Goal: Contribute content: Contribute content

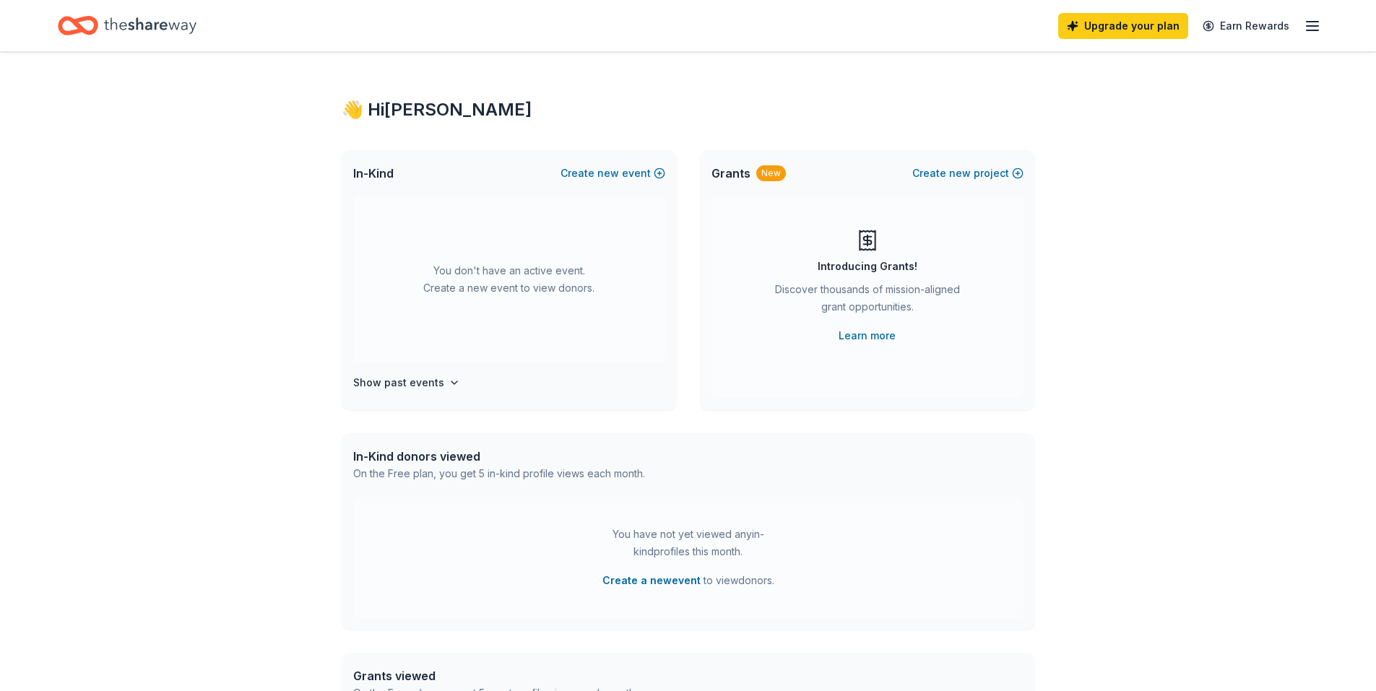
click at [1315, 17] on icon "button" at bounding box center [1312, 25] width 17 height 17
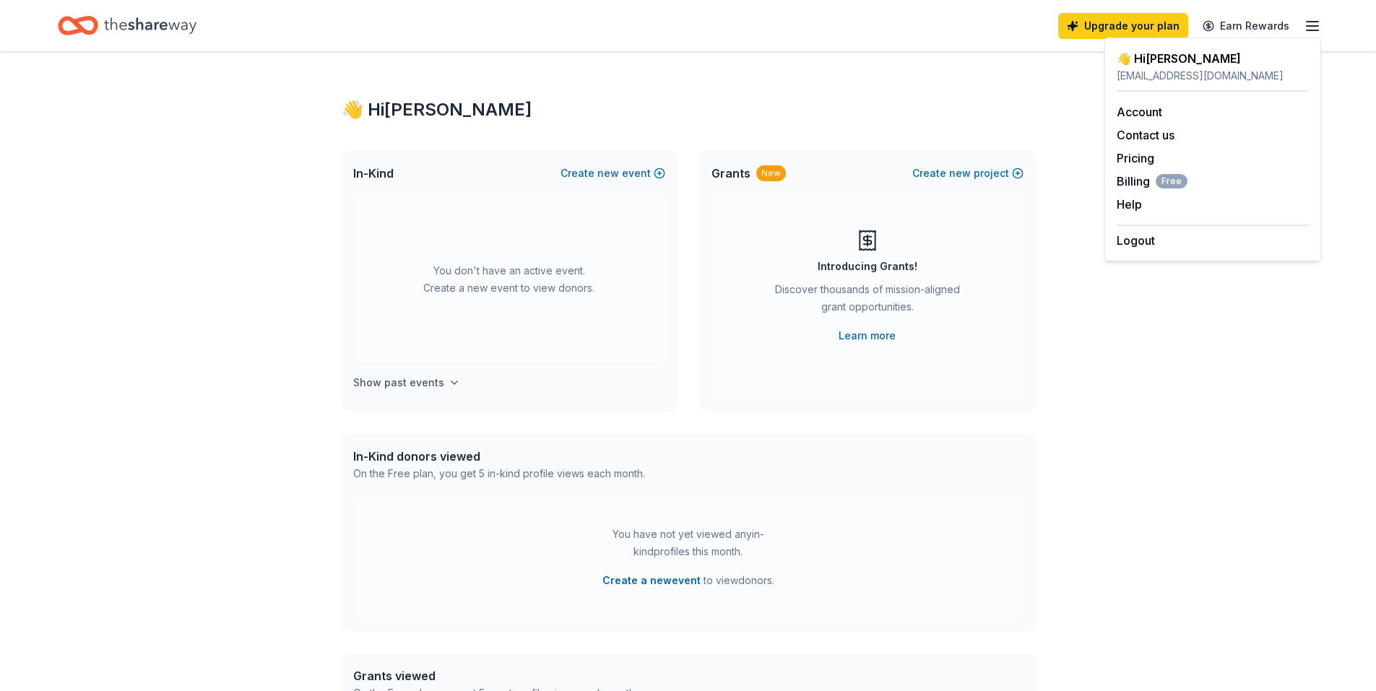
click at [438, 386] on h4 "Show past events" at bounding box center [398, 382] width 91 height 17
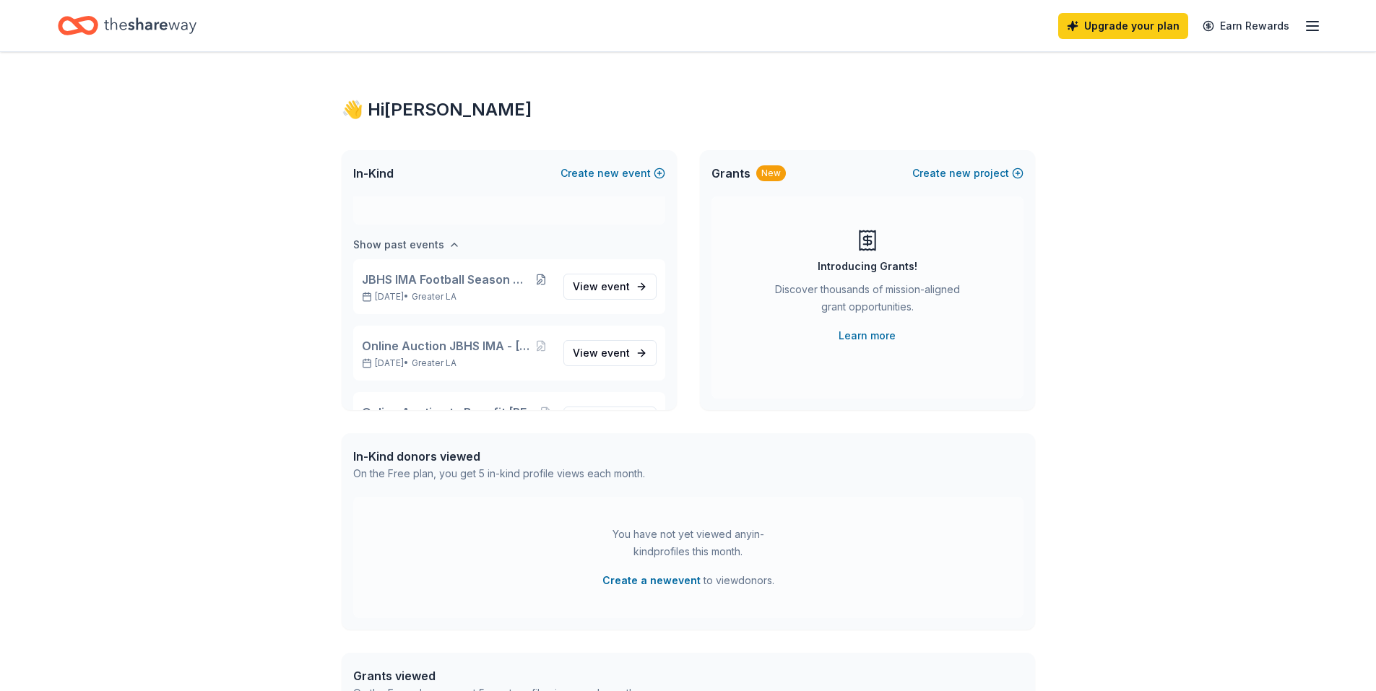
scroll to position [166, 0]
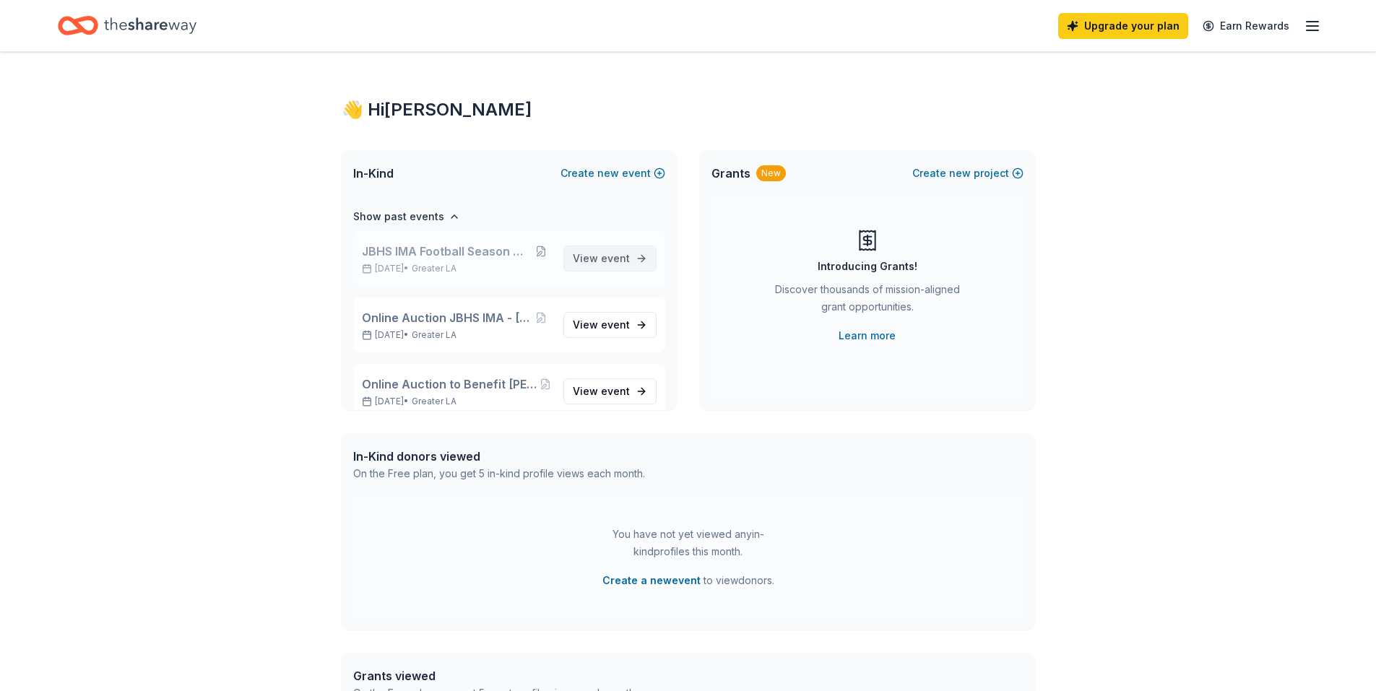
click at [611, 256] on span "event" at bounding box center [615, 258] width 29 height 12
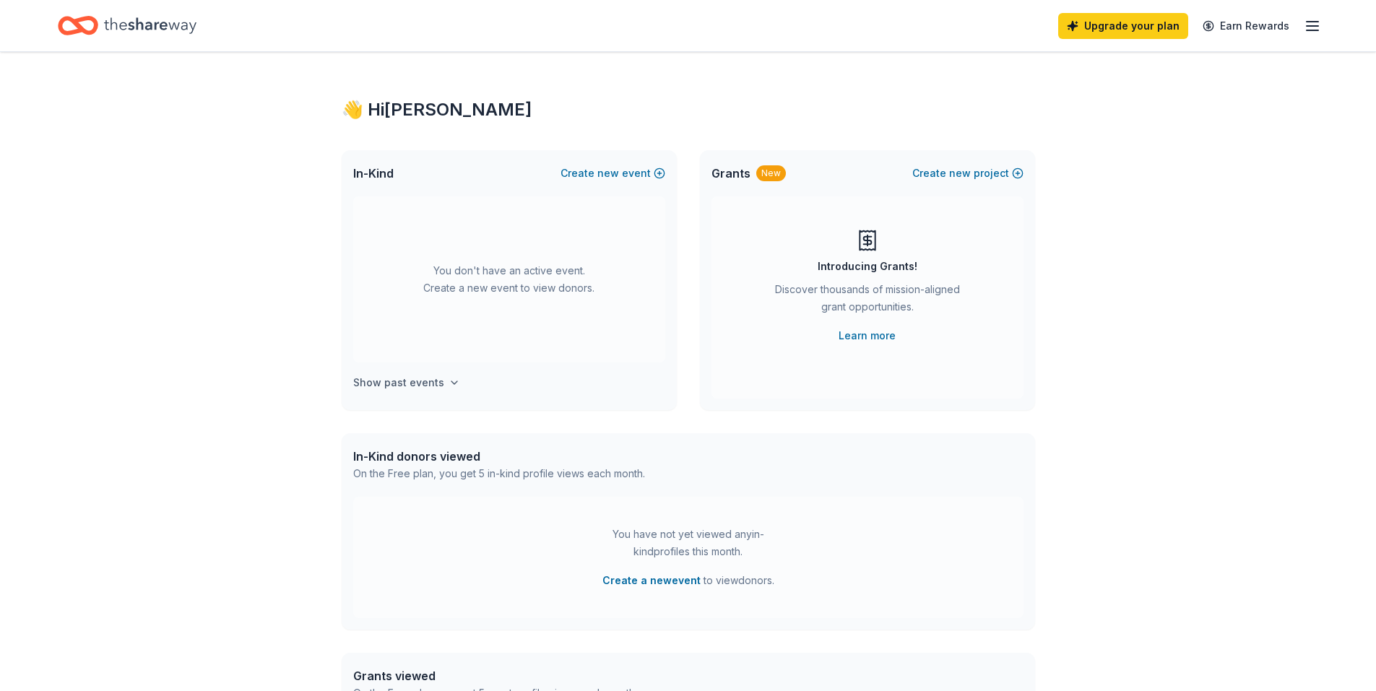
click at [387, 374] on h4 "Show past events" at bounding box center [398, 382] width 91 height 17
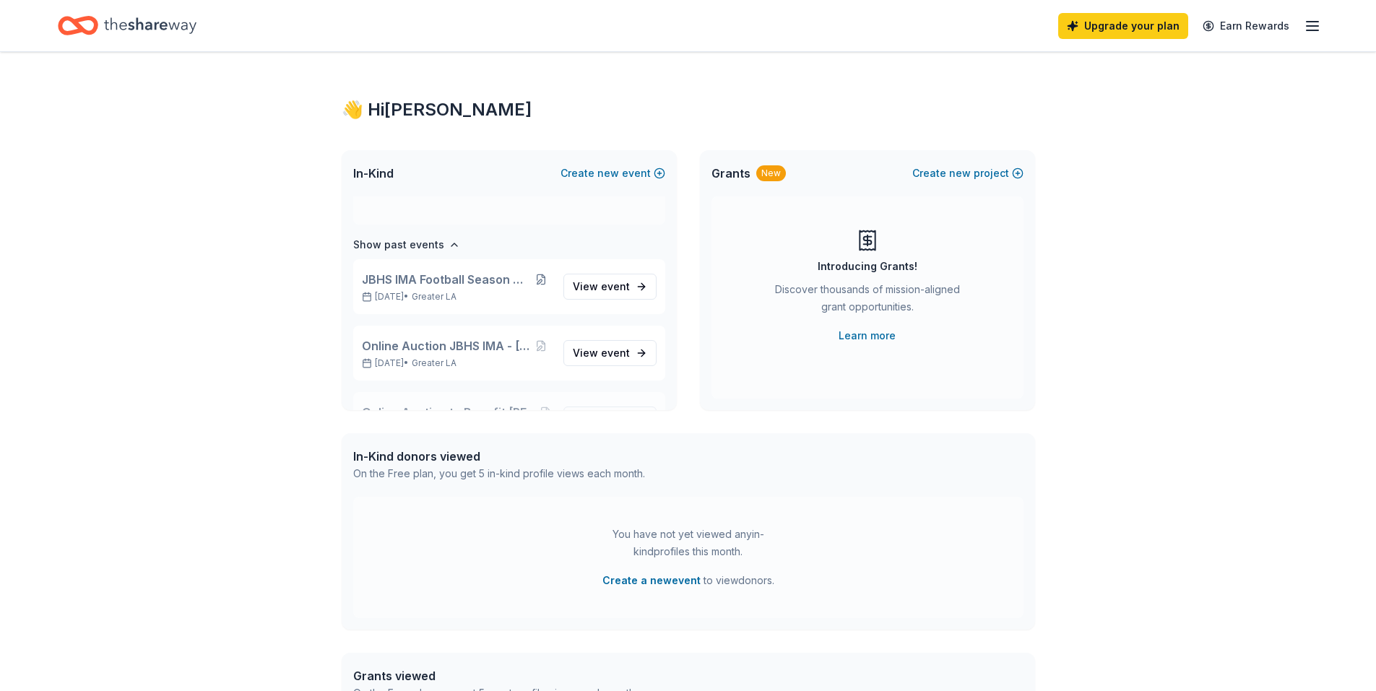
scroll to position [166, 0]
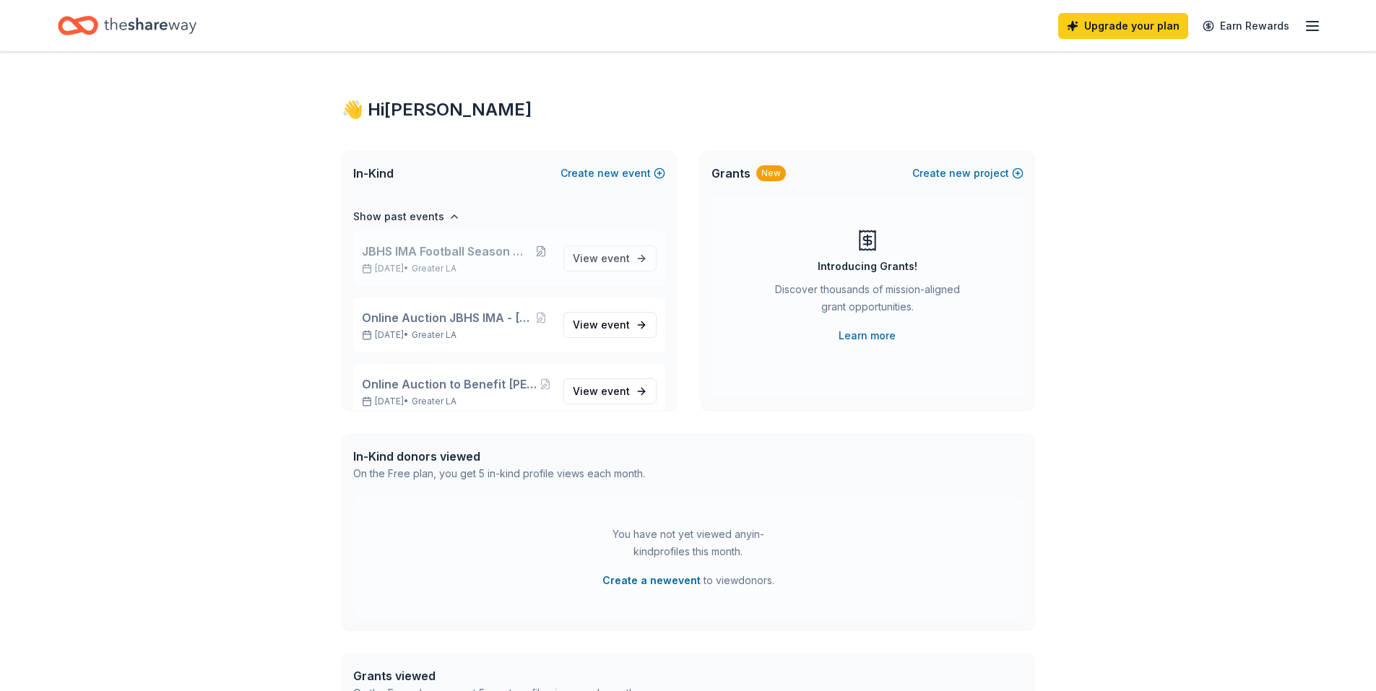
click at [430, 269] on p "[DATE] • Greater LA" at bounding box center [457, 269] width 190 height 12
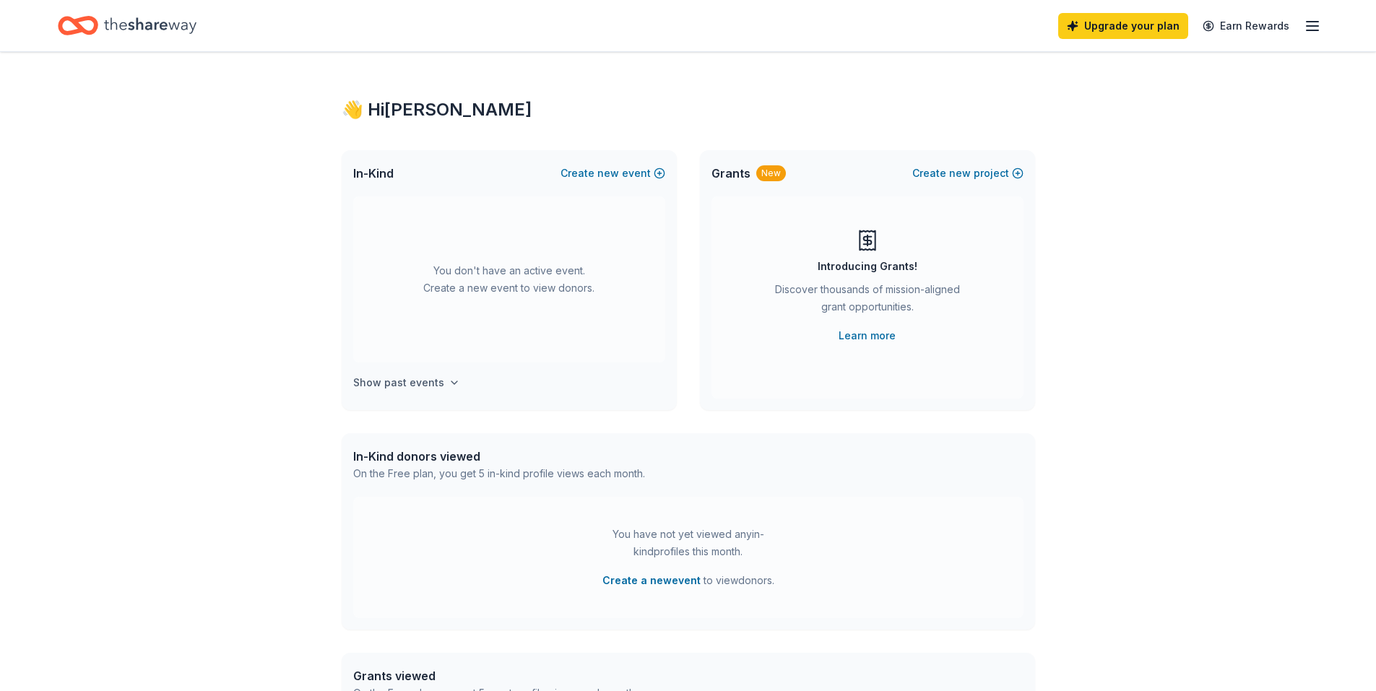
click at [425, 390] on h4 "Show past events" at bounding box center [398, 382] width 91 height 17
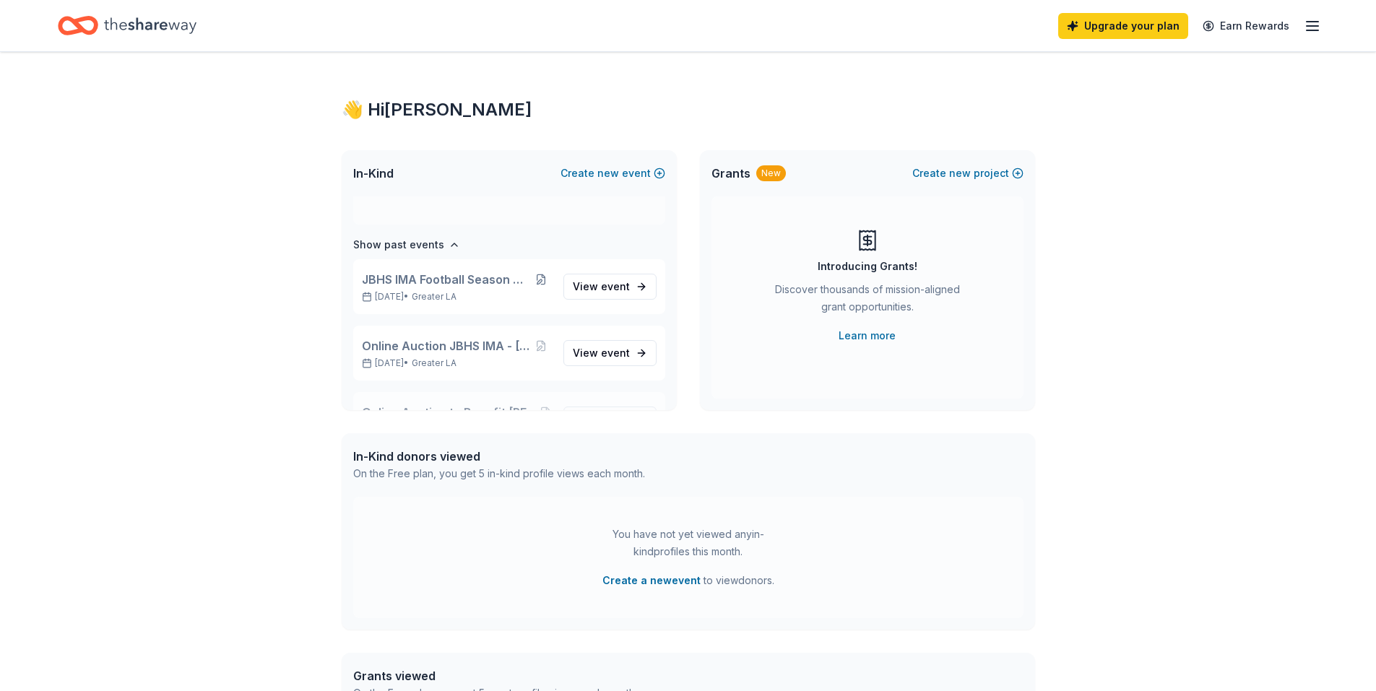
scroll to position [166, 0]
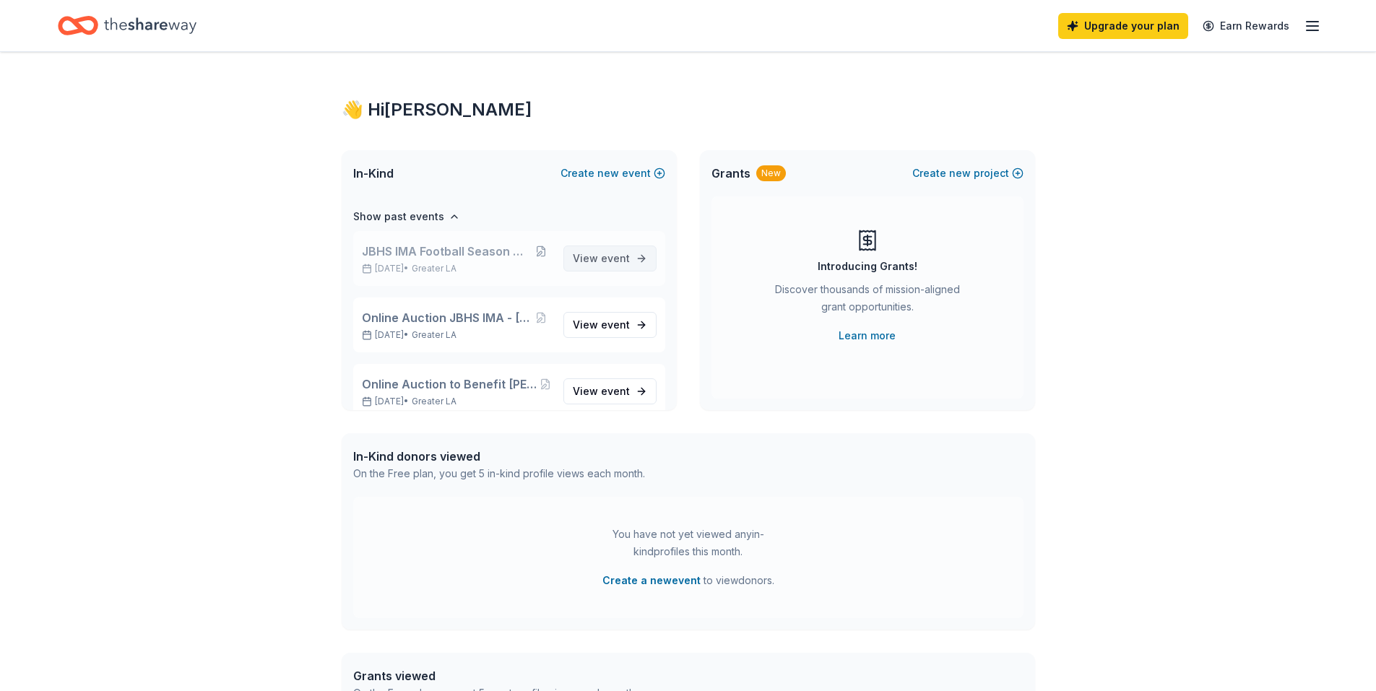
click at [609, 255] on span "event" at bounding box center [615, 258] width 29 height 12
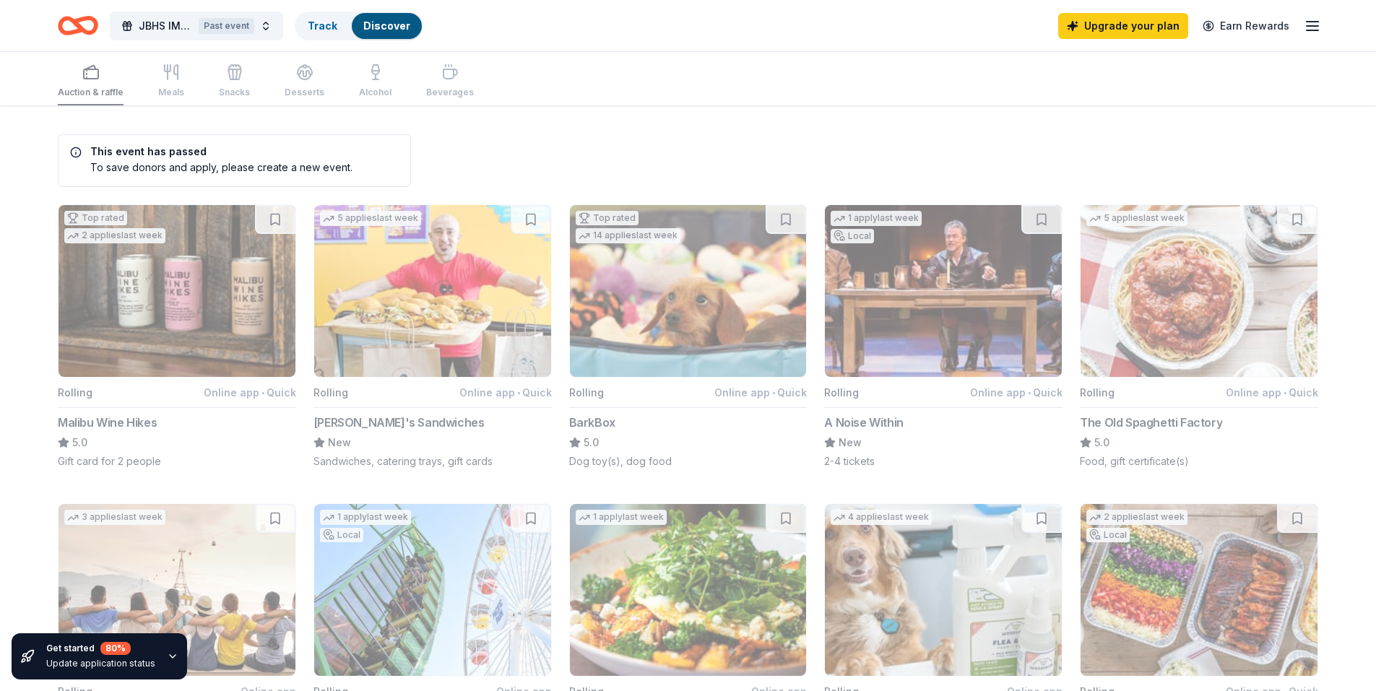
scroll to position [605, 0]
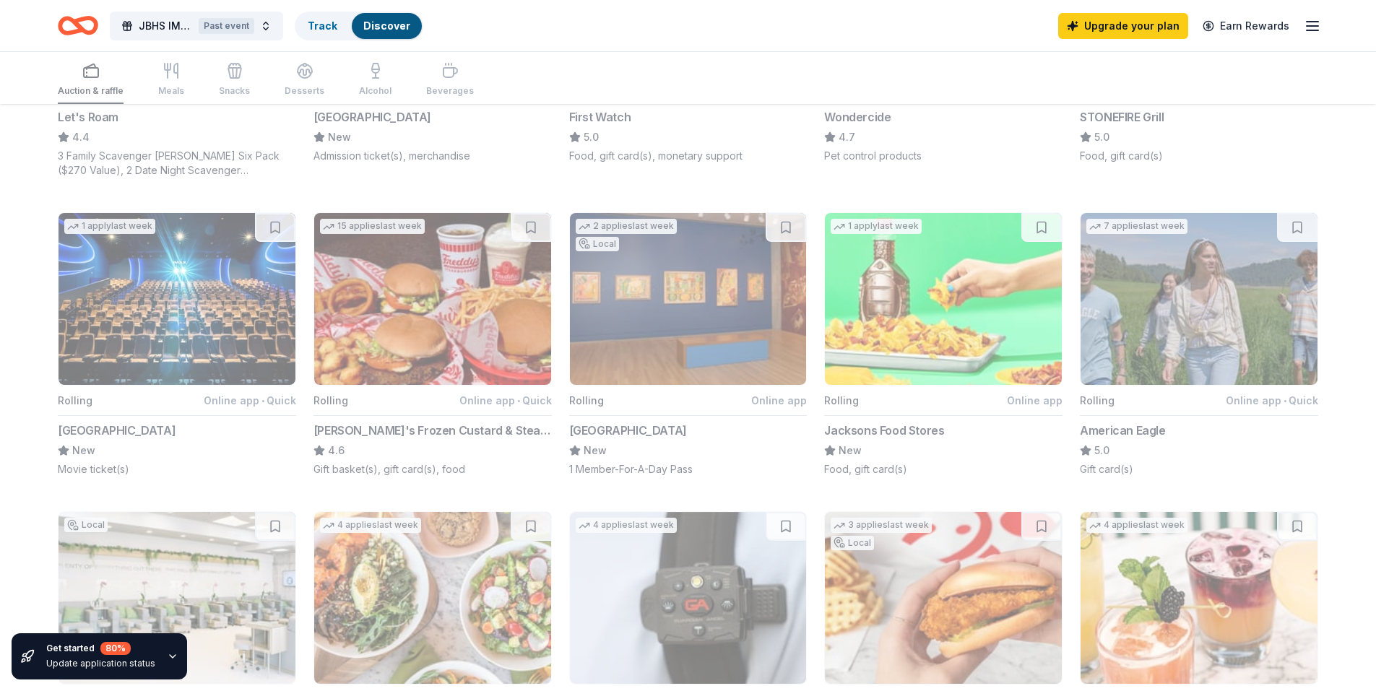
click at [170, 660] on icon "button" at bounding box center [173, 657] width 12 height 12
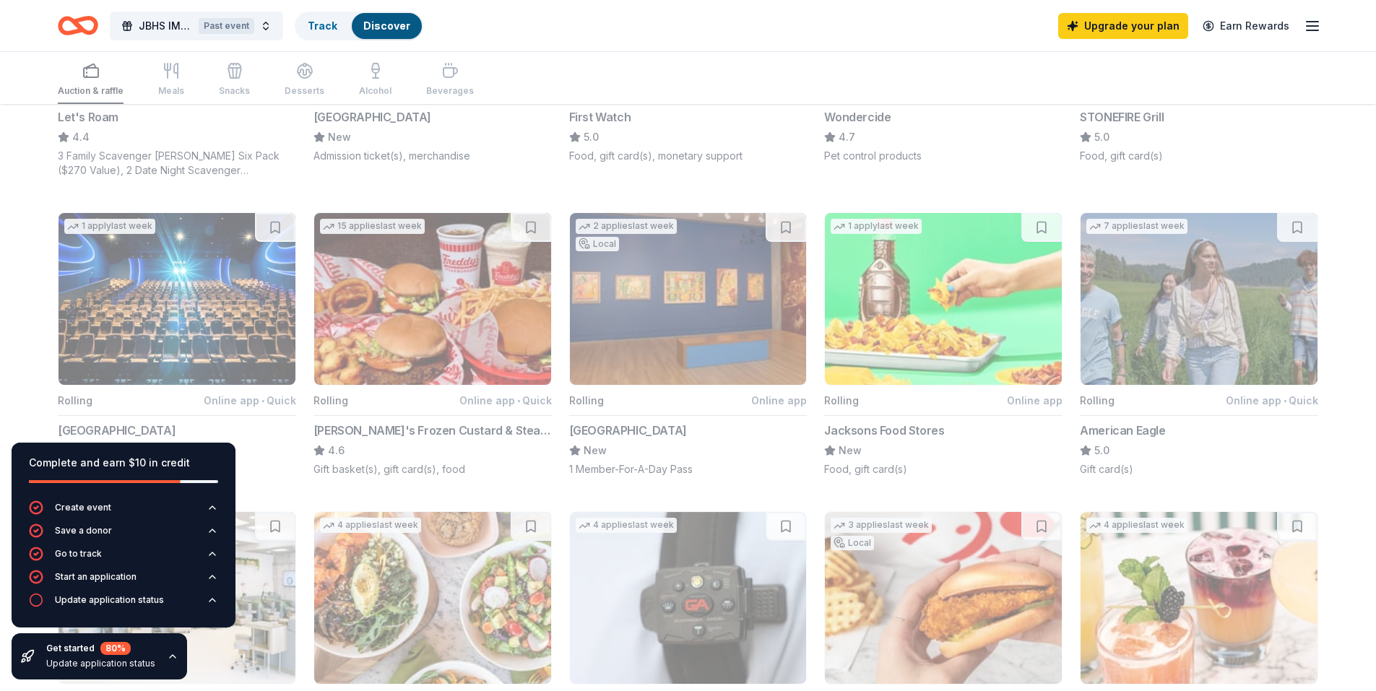
click at [138, 662] on div "Update application status" at bounding box center [100, 664] width 109 height 12
click at [633, 31] on div "JBHS IMA Football Season Game Raffles Past event Track Discover Upgrade your pl…" at bounding box center [688, 26] width 1261 height 34
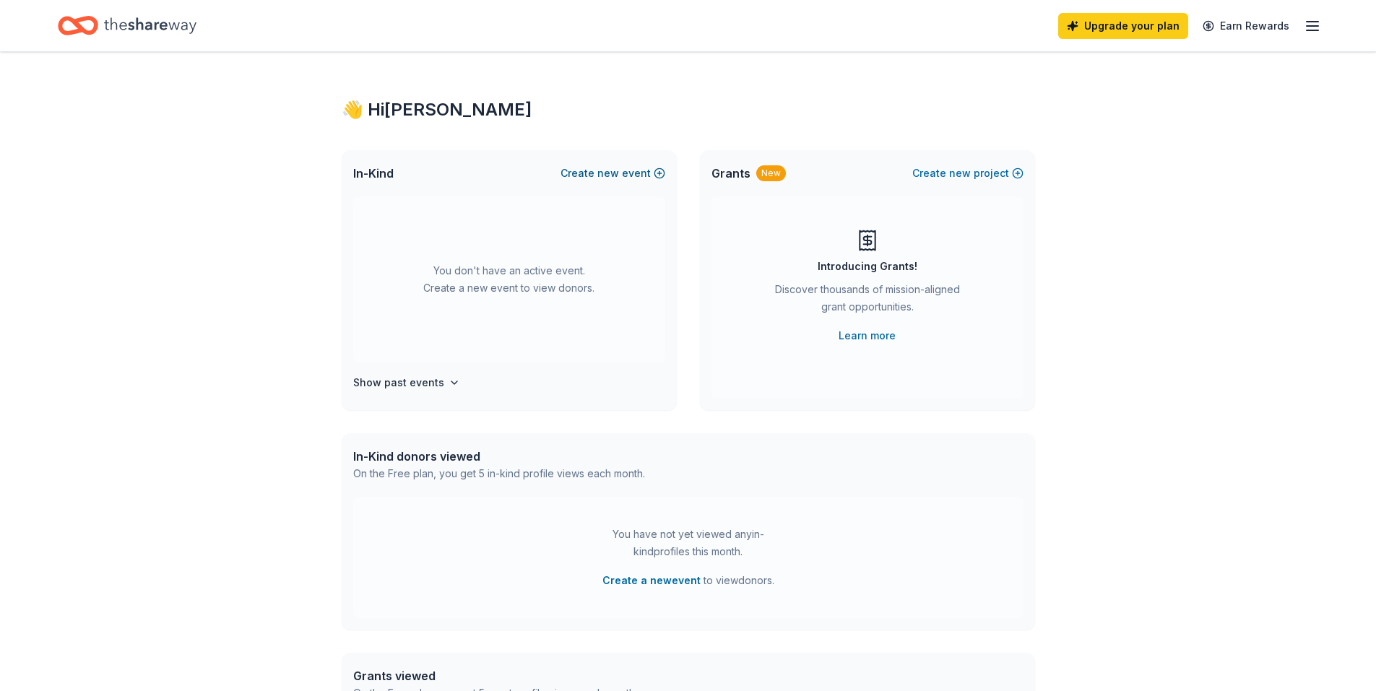
click at [603, 177] on span "new" at bounding box center [608, 173] width 22 height 17
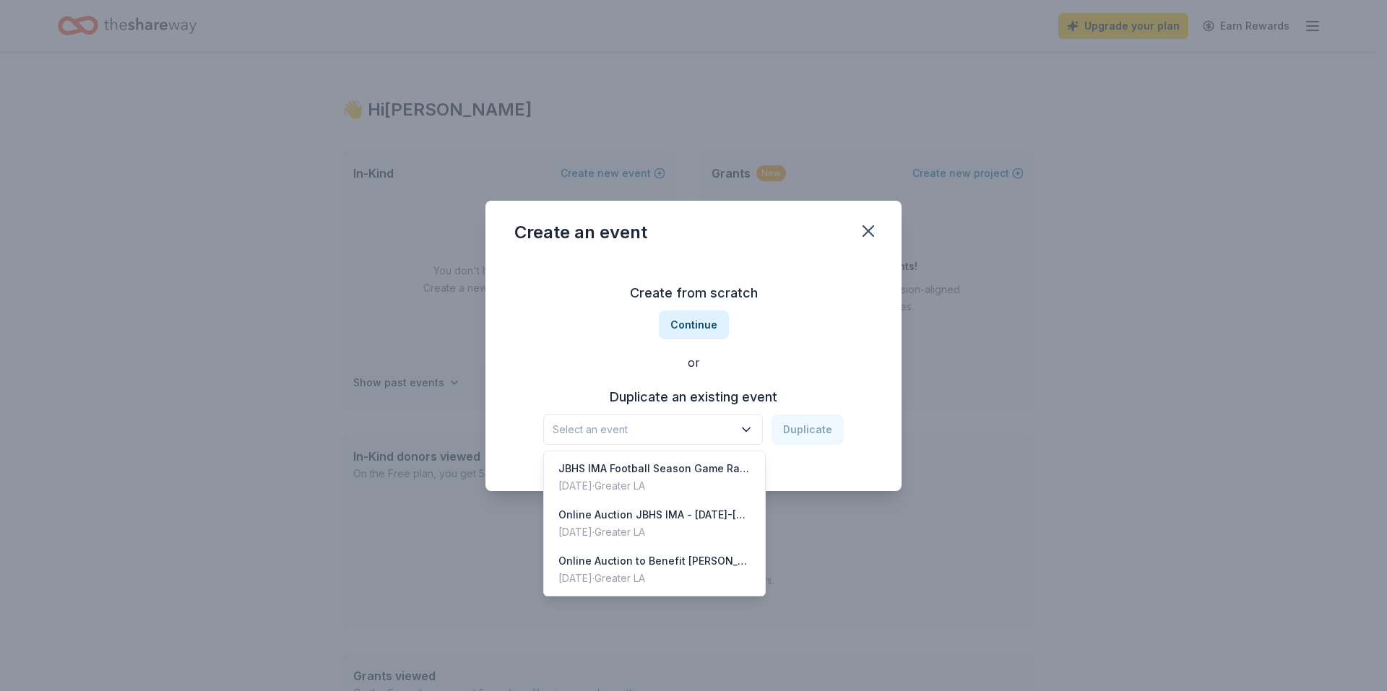
click at [752, 435] on icon "button" at bounding box center [746, 430] width 14 height 14
click at [752, 467] on div "JBHS IMA Football Season Game Raffles [DATE] · Greater LA" at bounding box center [654, 477] width 215 height 46
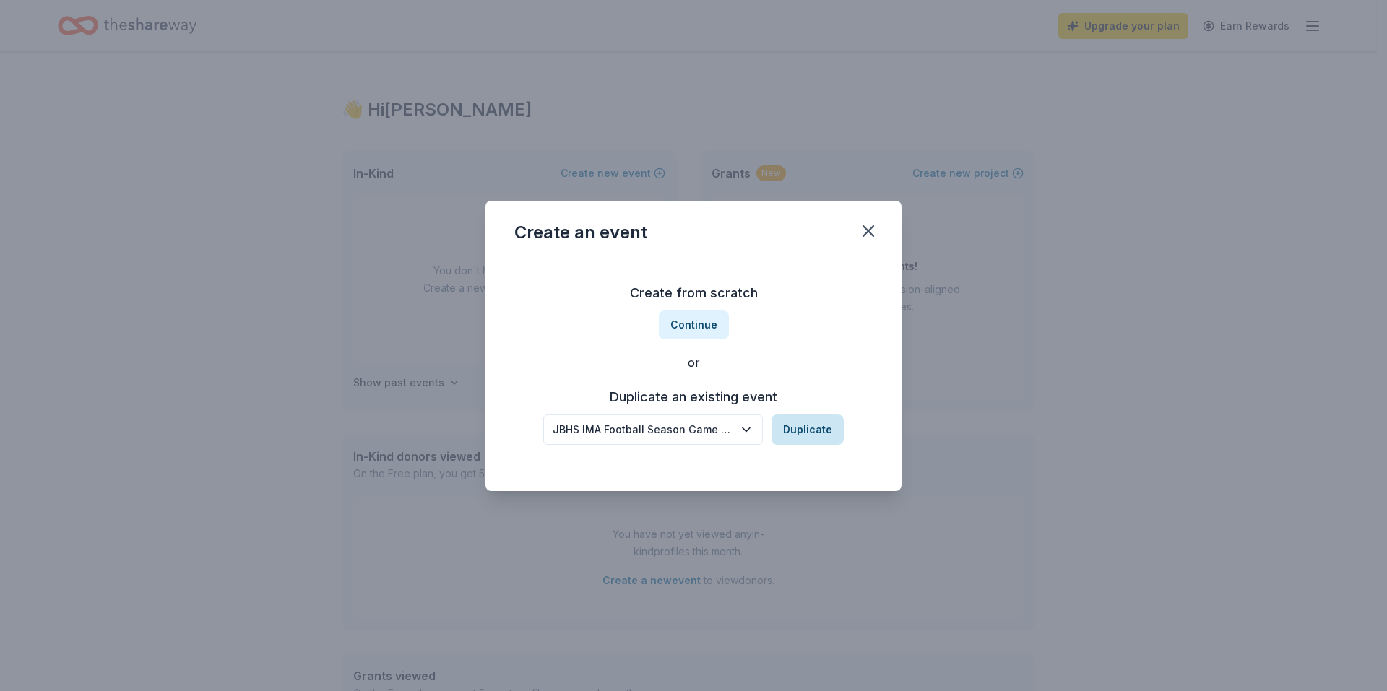
click at [814, 428] on button "Duplicate" at bounding box center [807, 430] width 72 height 30
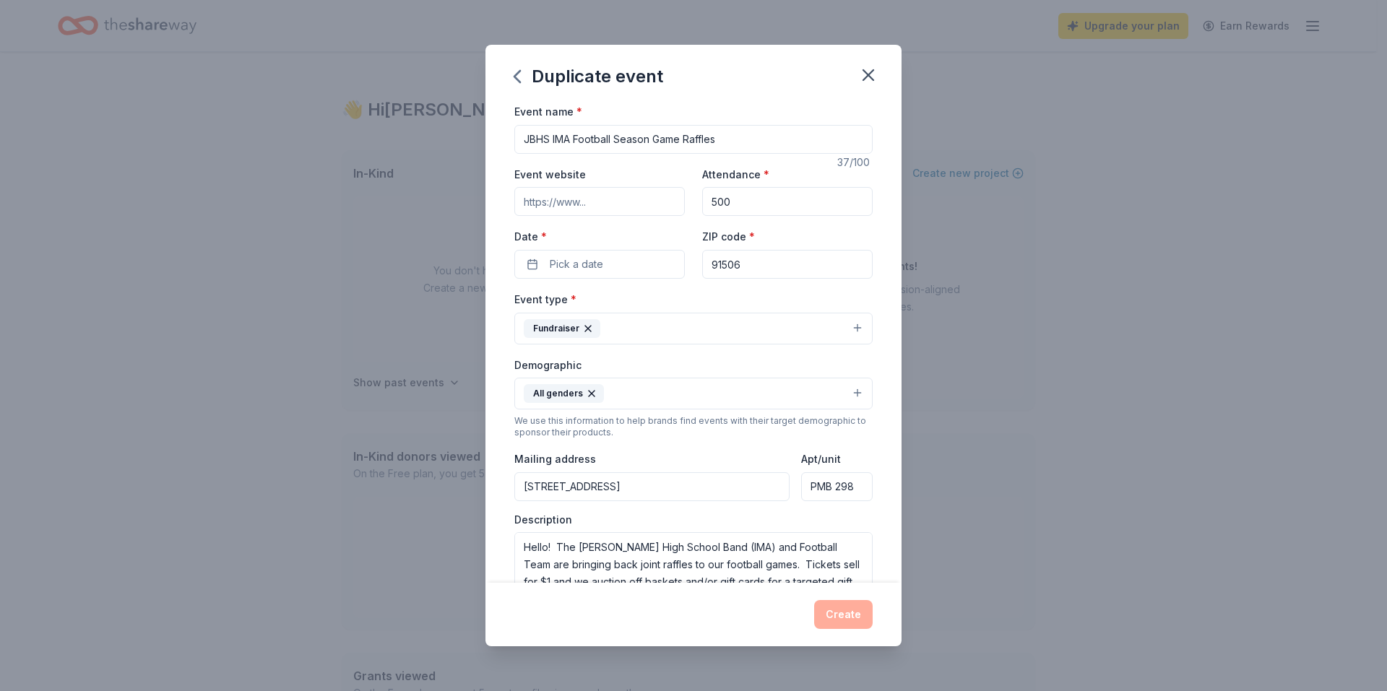
drag, startPoint x: 576, startPoint y: 134, endPoint x: 770, endPoint y: 146, distance: 194.0
click at [770, 146] on input "JBHS IMA Football Season Game Raffles" at bounding box center [693, 139] width 358 height 29
type input "JBHS [PERSON_NAME] & Salsa Night Raffle Baskets"
click at [656, 217] on div "Event website Attendance * 500 Date * Pick a date ZIP code * 91506" at bounding box center [693, 221] width 358 height 113
click at [653, 215] on input "Event website" at bounding box center [599, 201] width 170 height 29
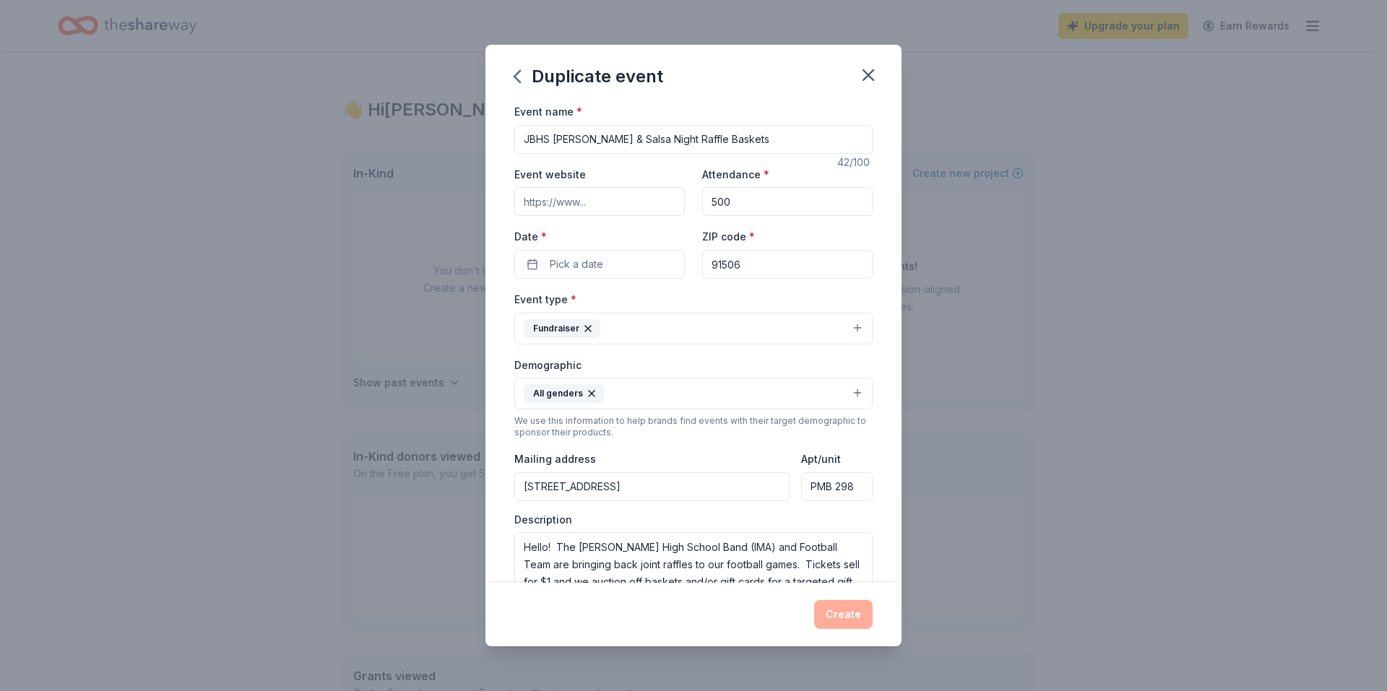
click at [764, 212] on input "500" at bounding box center [787, 201] width 170 height 29
drag, startPoint x: 764, startPoint y: 212, endPoint x: 699, endPoint y: 198, distance: 66.4
click at [702, 198] on input "500" at bounding box center [787, 201] width 170 height 29
type input "250"
click at [787, 279] on input "91506" at bounding box center [787, 264] width 170 height 29
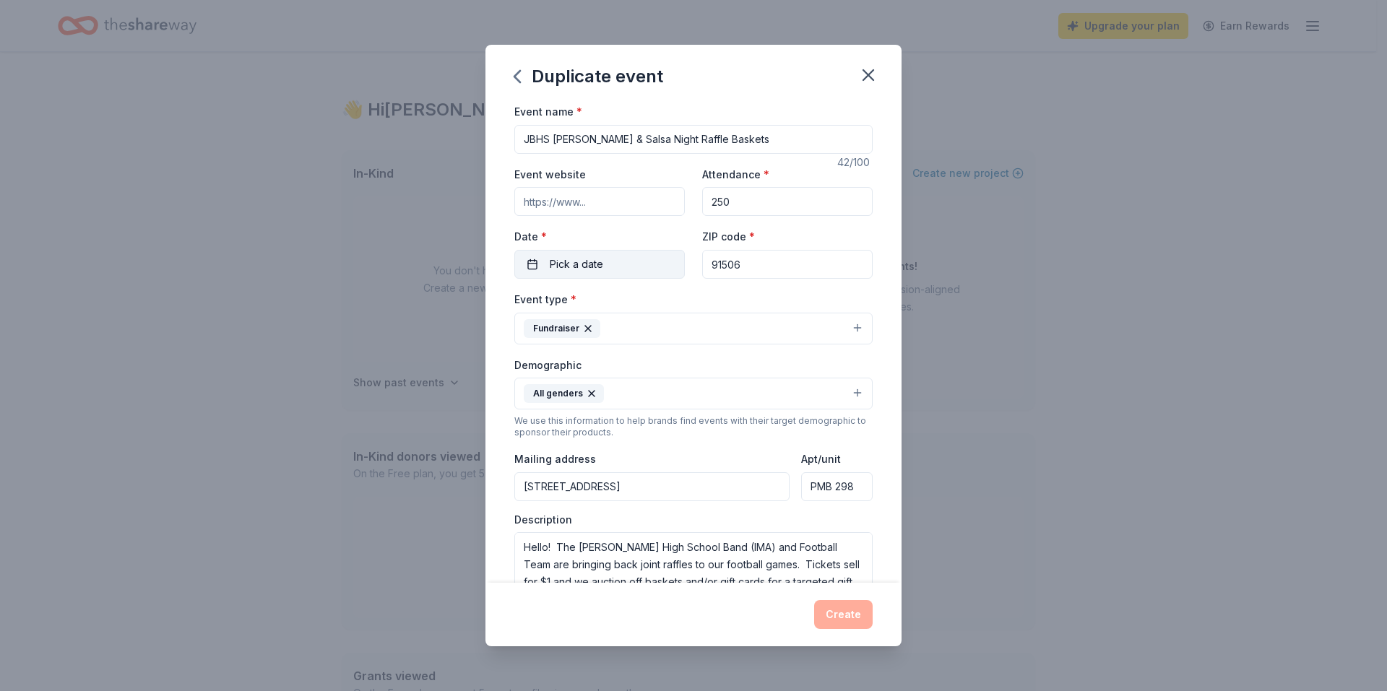
click at [527, 263] on button "Pick a date" at bounding box center [599, 264] width 170 height 29
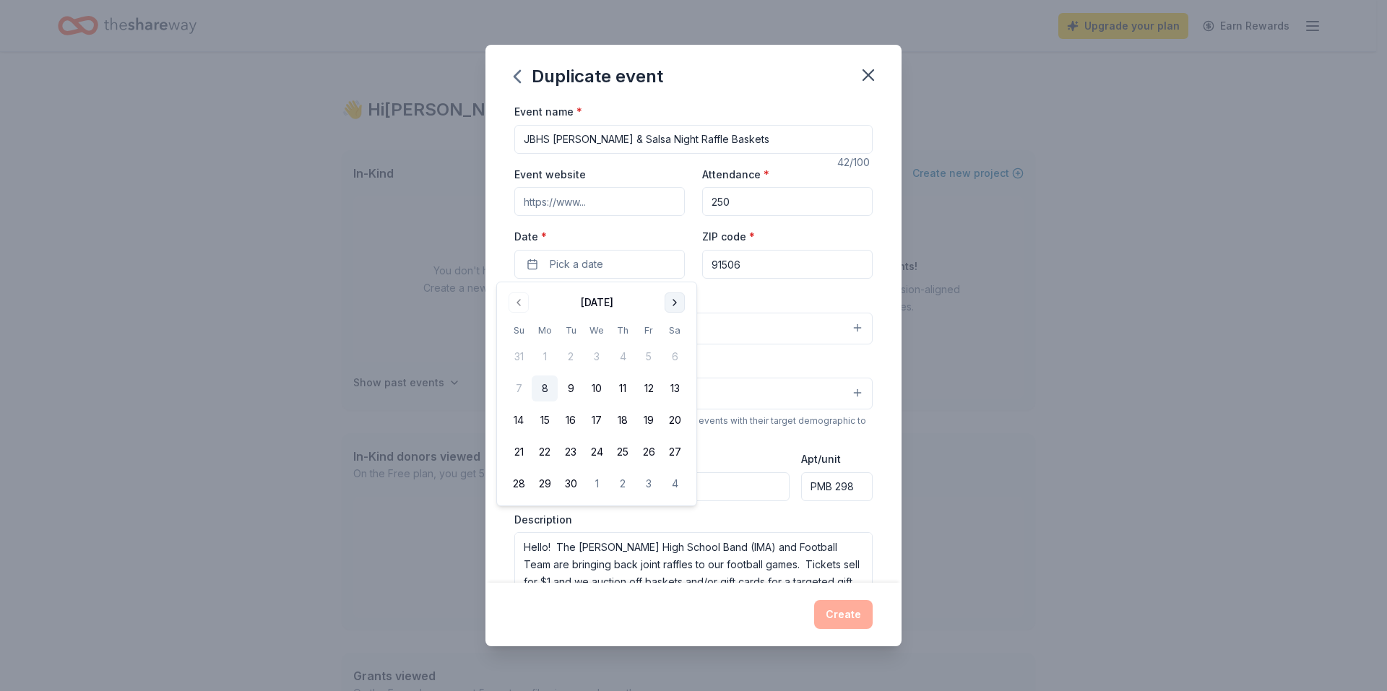
click at [665, 310] on button "Go to next month" at bounding box center [675, 303] width 20 height 20
click at [643, 420] on button "14" at bounding box center [649, 420] width 26 height 26
click at [763, 334] on button "Fundraiser" at bounding box center [693, 329] width 358 height 32
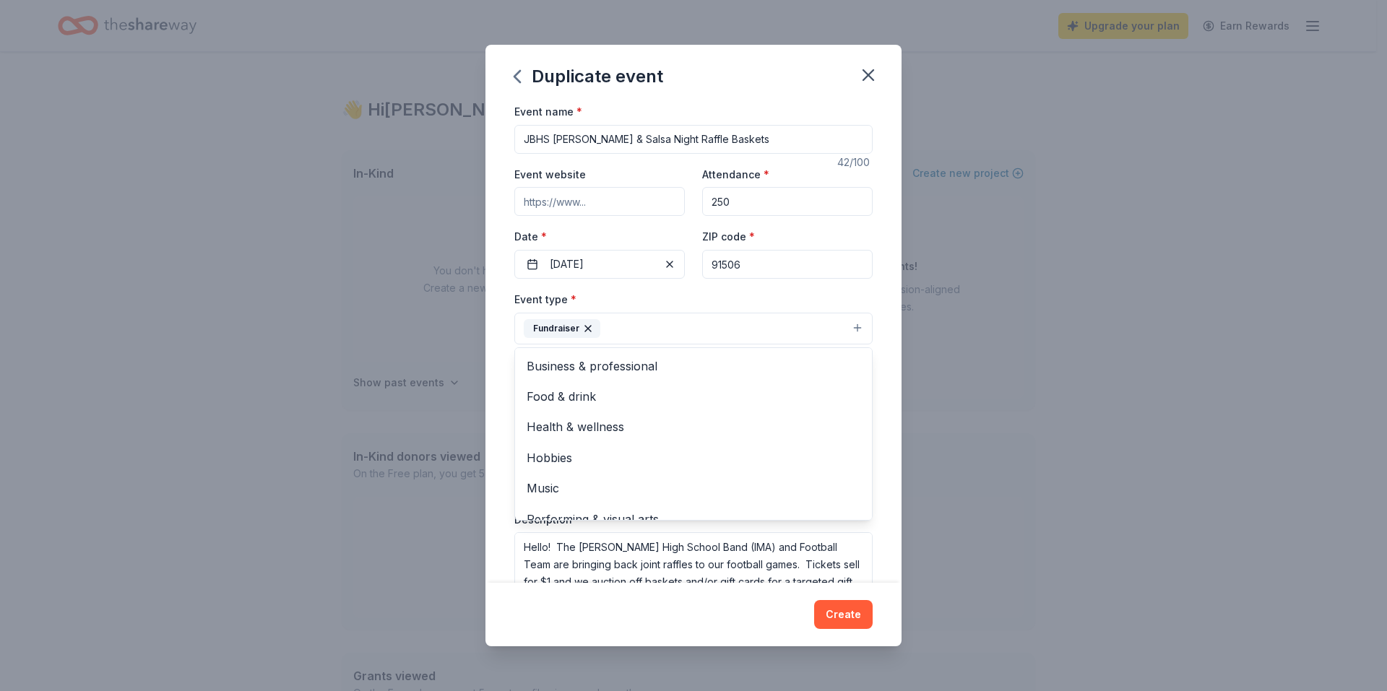
scroll to position [17, 0]
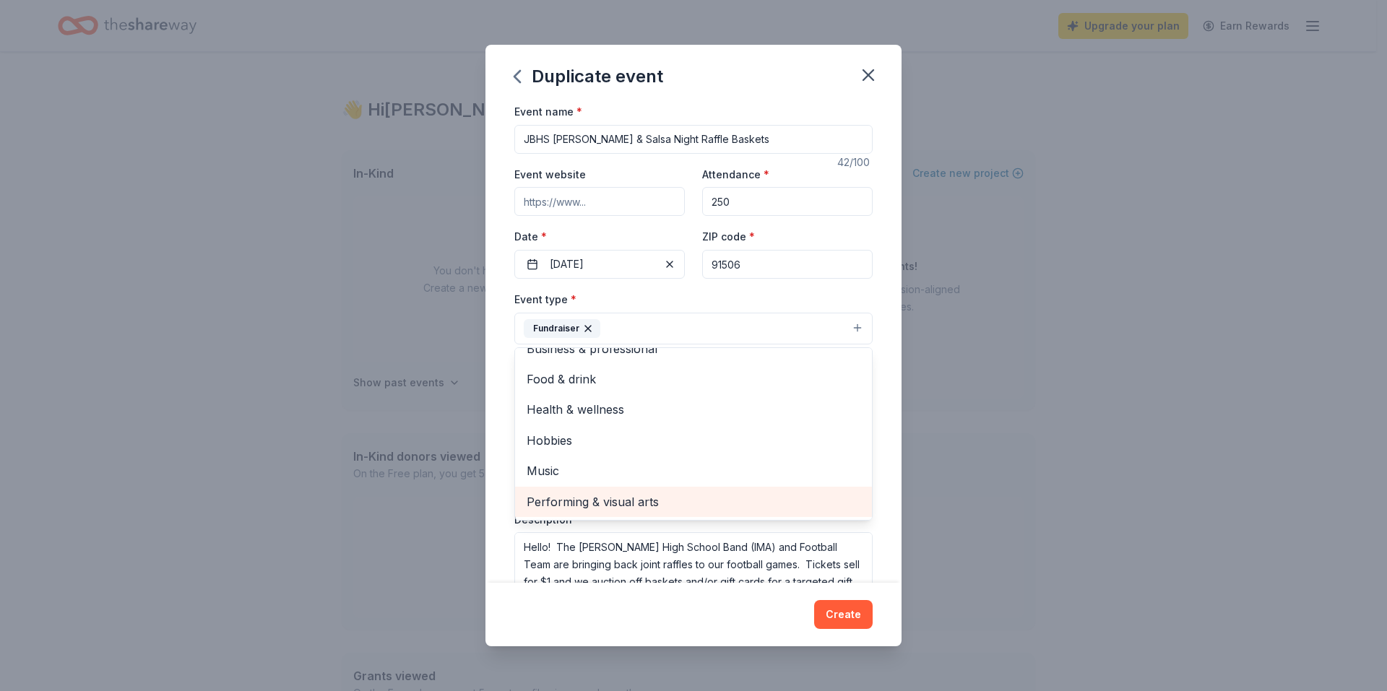
click at [660, 511] on span "Performing & visual arts" at bounding box center [694, 502] width 334 height 19
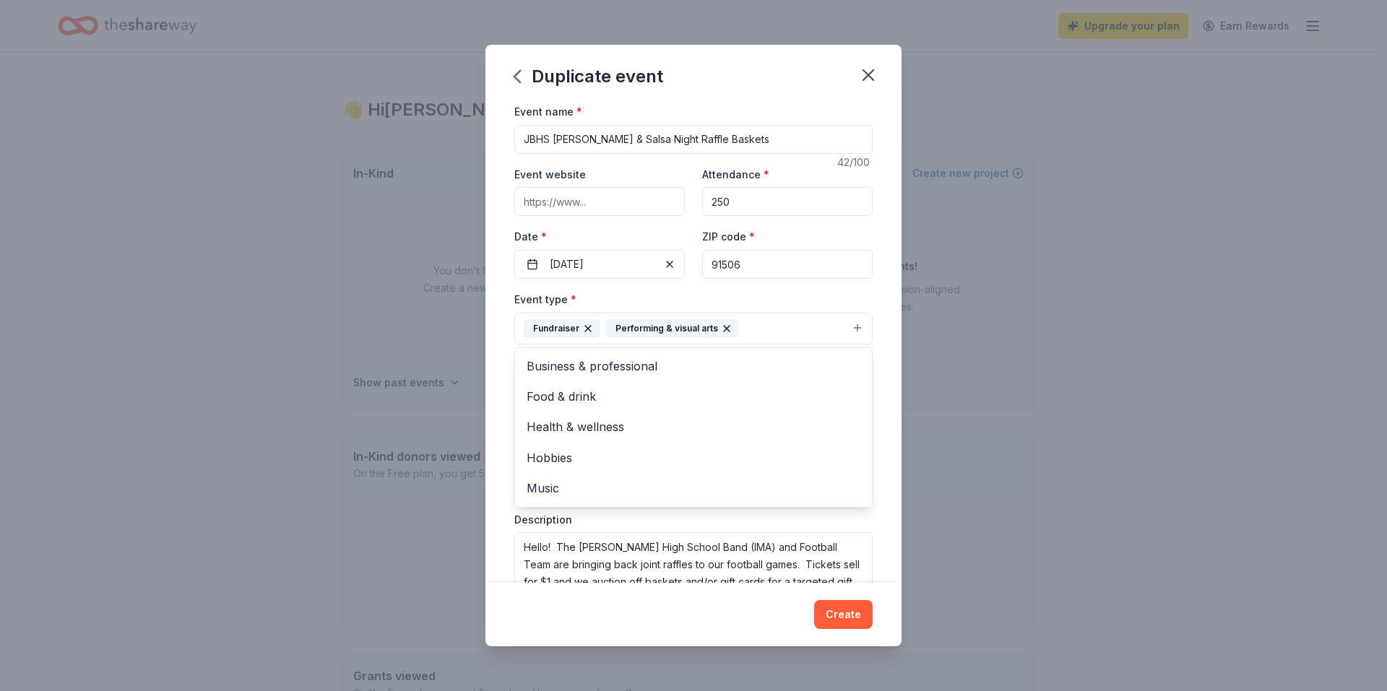
click at [888, 388] on div "Event name * JBHS [PERSON_NAME] & Salsa Night Raffle Baskets 42 /100 Event webs…" at bounding box center [693, 343] width 416 height 480
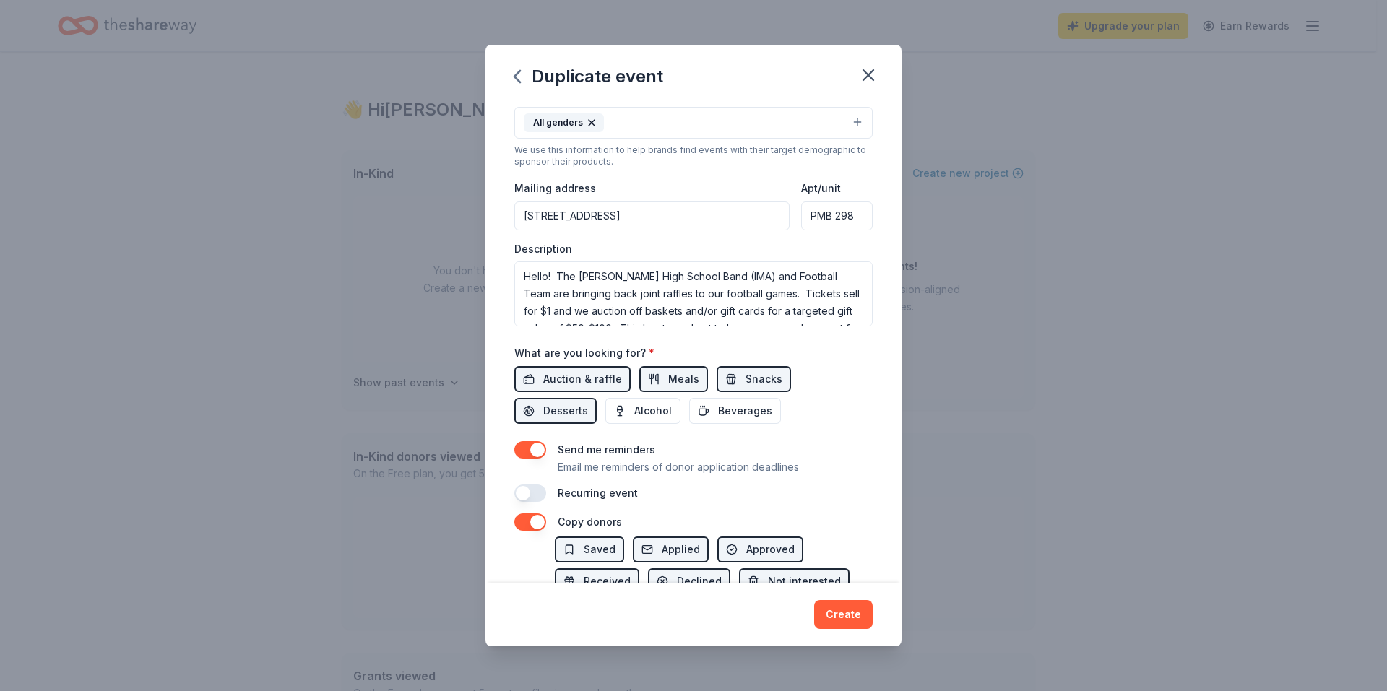
scroll to position [289, 0]
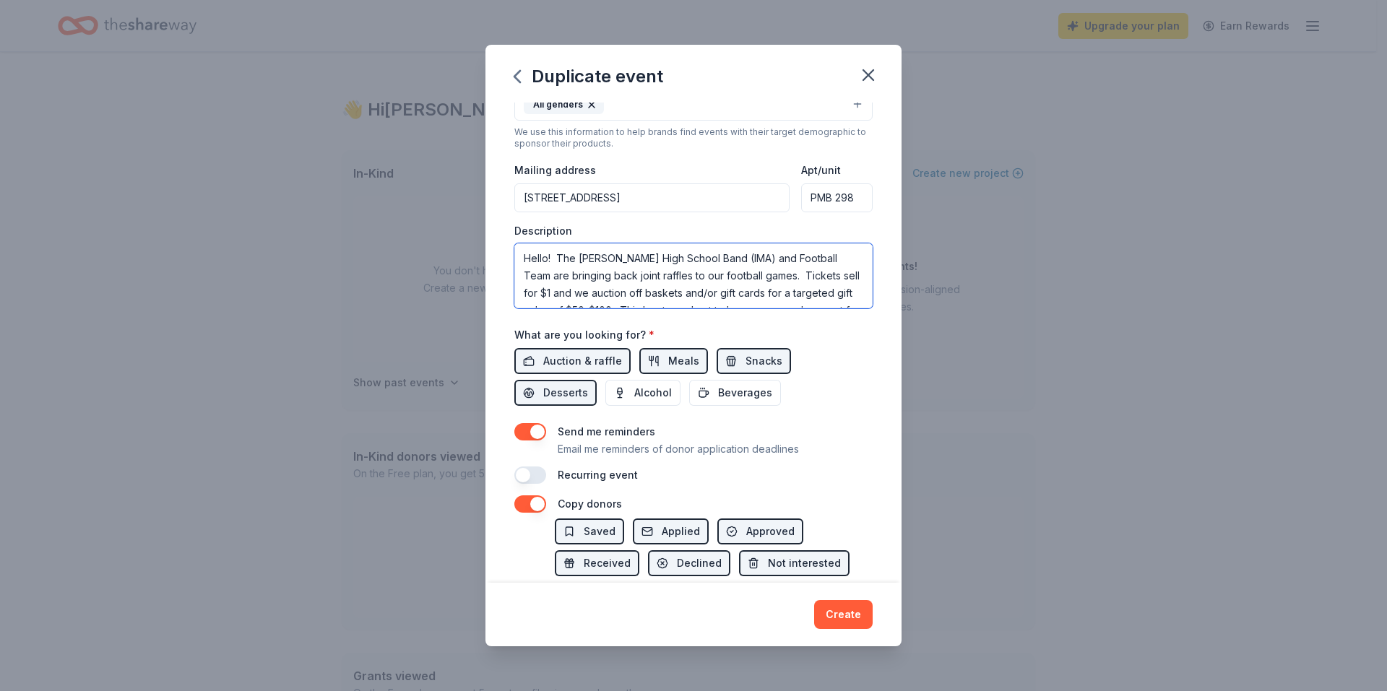
click at [556, 255] on textarea "Hello! The [PERSON_NAME] High School Band (IMA) and Football Team are bringing …" at bounding box center [693, 275] width 358 height 65
click at [739, 276] on textarea "Hello! The [PERSON_NAME] High School Band (IMA) and Football Team are bringing …" at bounding box center [693, 275] width 358 height 65
click at [765, 295] on textarea "Hello! The [PERSON_NAME] High School Band (IMA) and Football Team are bringing …" at bounding box center [693, 275] width 358 height 65
click at [680, 280] on textarea "Hello! The [PERSON_NAME] High School Band (IMA) is hosting it's annuual s. Tick…" at bounding box center [693, 275] width 358 height 65
click at [683, 273] on textarea "Hello! The [PERSON_NAME] High School Band (IMA) is hosting it's annuual s. Tick…" at bounding box center [693, 275] width 358 height 65
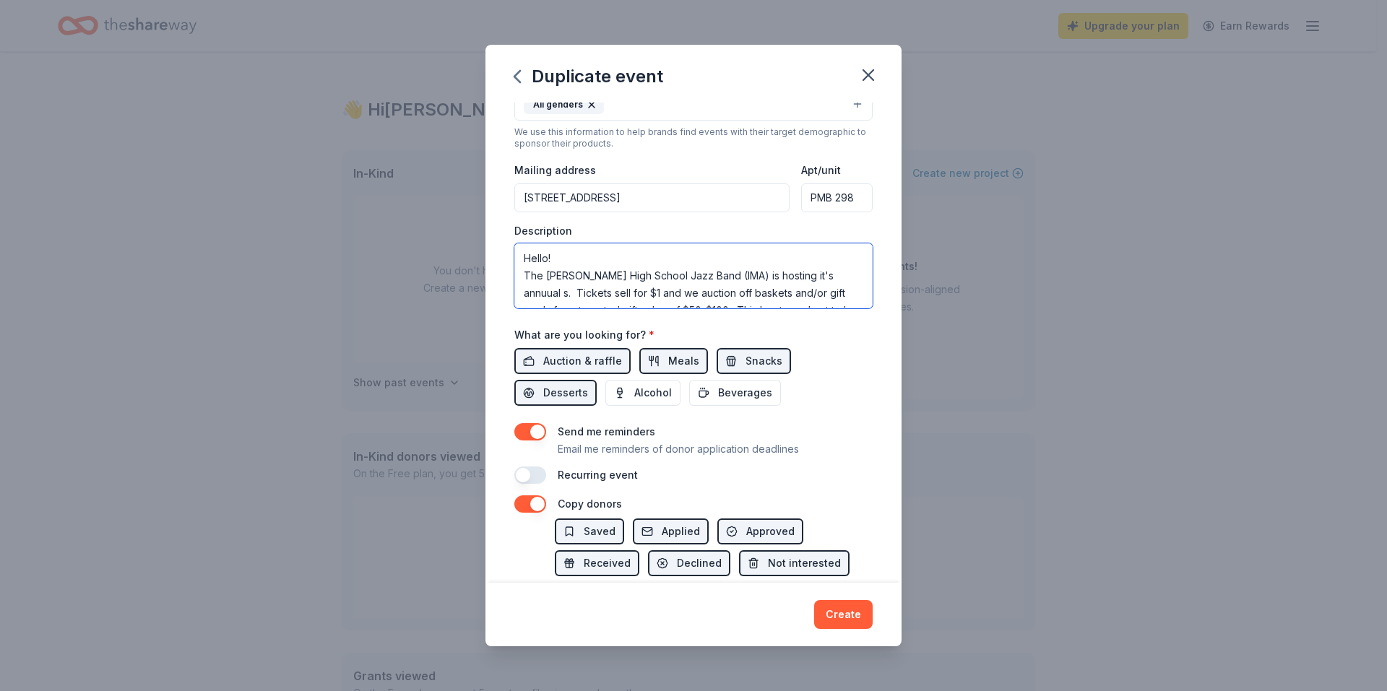
click at [776, 277] on textarea "Hello! The [PERSON_NAME] High School Jazz Band (IMA) is hosting it's annuual s.…" at bounding box center [693, 275] width 358 height 65
click at [676, 285] on textarea "Hello! The [PERSON_NAME] High School Jazz Band (IMA) is putting on our annual f…" at bounding box center [693, 275] width 358 height 65
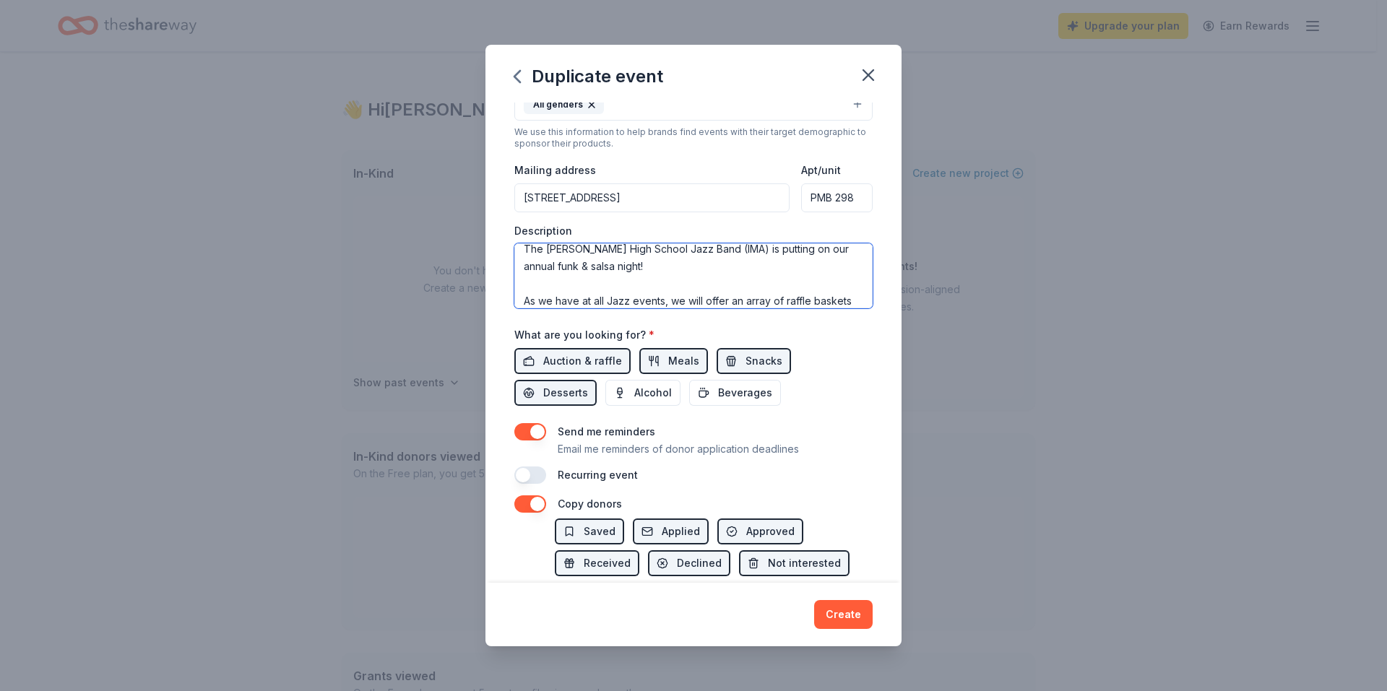
click at [683, 263] on textarea "Hello! The [PERSON_NAME] High School Jazz Band (IMA) is putting on our annual f…" at bounding box center [693, 275] width 358 height 65
click at [768, 264] on textarea at bounding box center [693, 275] width 358 height 65
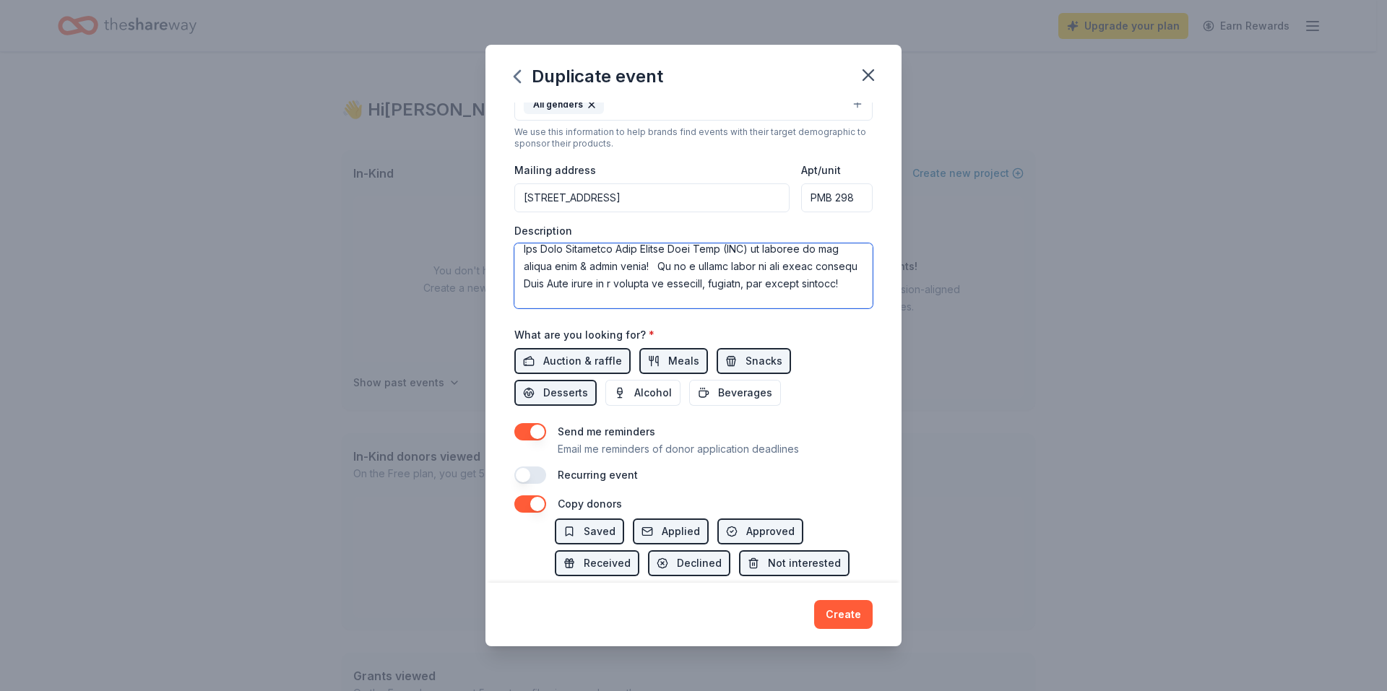
click at [648, 282] on textarea at bounding box center [693, 275] width 358 height 65
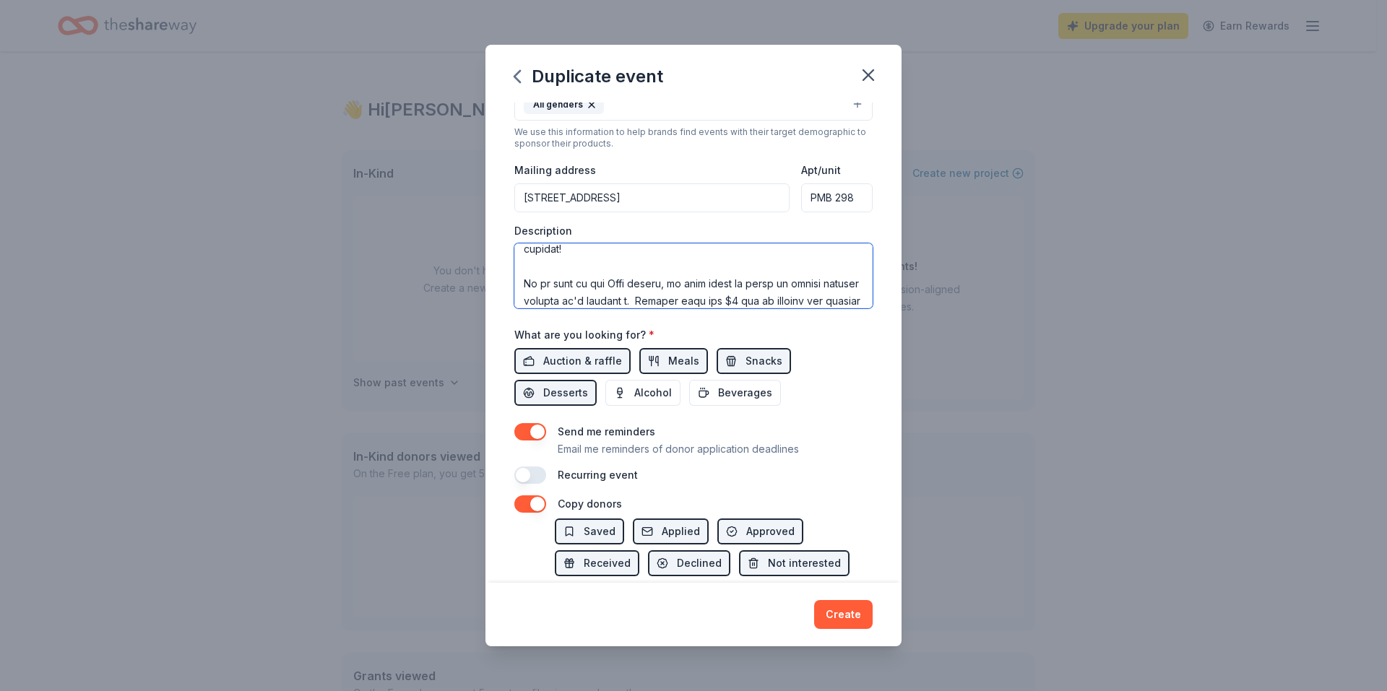
scroll to position [74, 0]
drag, startPoint x: 673, startPoint y: 265, endPoint x: 526, endPoint y: 284, distance: 147.8
click at [526, 284] on textarea at bounding box center [693, 275] width 358 height 65
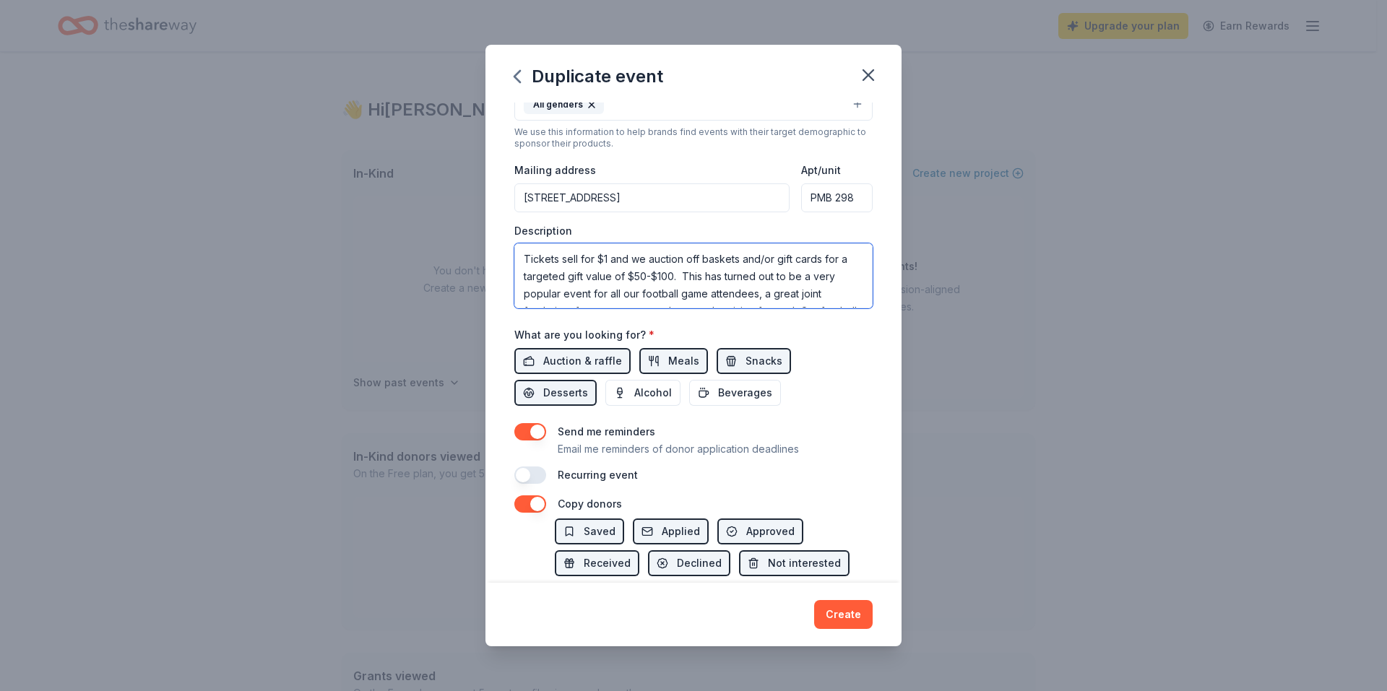
click at [844, 265] on textarea "Hello! The [PERSON_NAME] High School Jazz Band (IMA) is putting on our annual f…" at bounding box center [693, 275] width 358 height 65
click at [593, 277] on textarea "Hello! The [PERSON_NAME] High School Jazz Band (IMA) is putting on our annual f…" at bounding box center [693, 275] width 358 height 65
click at [694, 256] on textarea "Hello! The [PERSON_NAME] High School Jazz Band (IMA) is putting on our annual f…" at bounding box center [693, 275] width 358 height 65
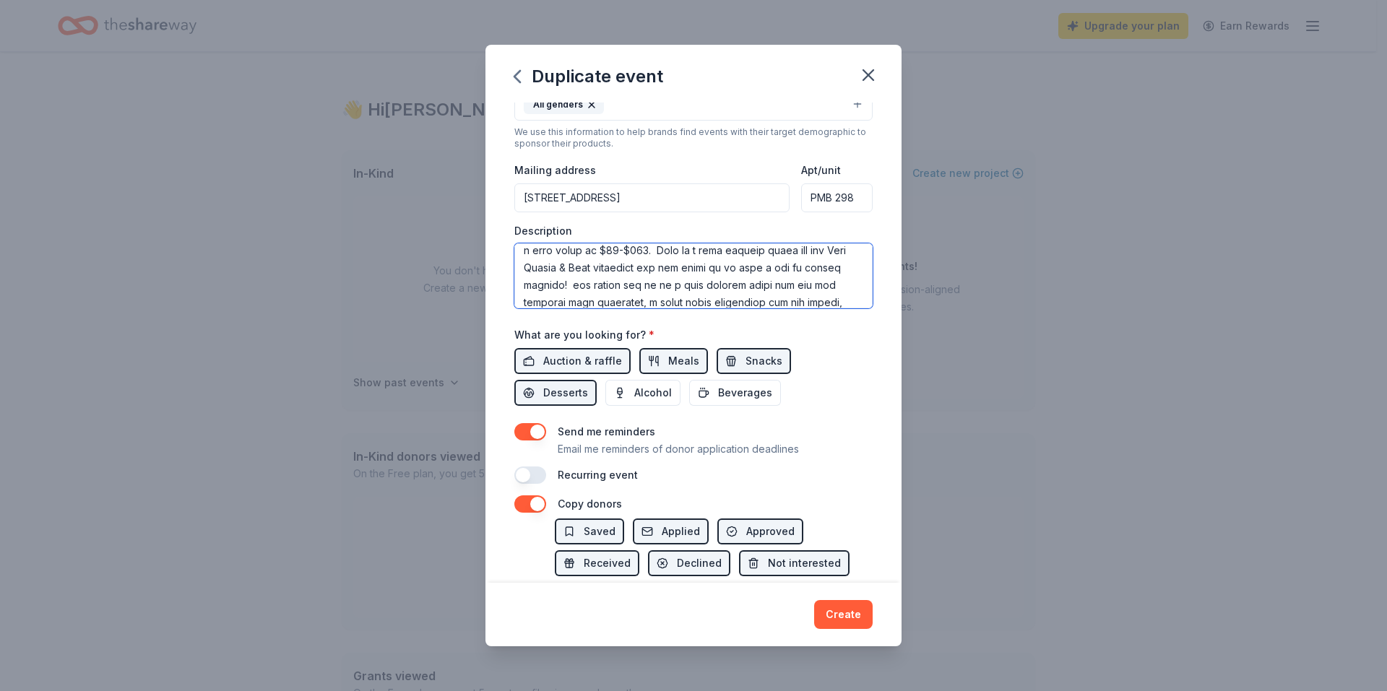
click at [840, 306] on textarea at bounding box center [693, 275] width 358 height 65
click at [847, 300] on textarea "Hello! The [PERSON_NAME] High School Jazz Band (IMA) is putting on our annual f…" at bounding box center [693, 275] width 358 height 65
click at [861, 251] on textarea "Hello! The [PERSON_NAME] High School Jazz Band (IMA) is putting on our annual f…" at bounding box center [693, 275] width 358 height 65
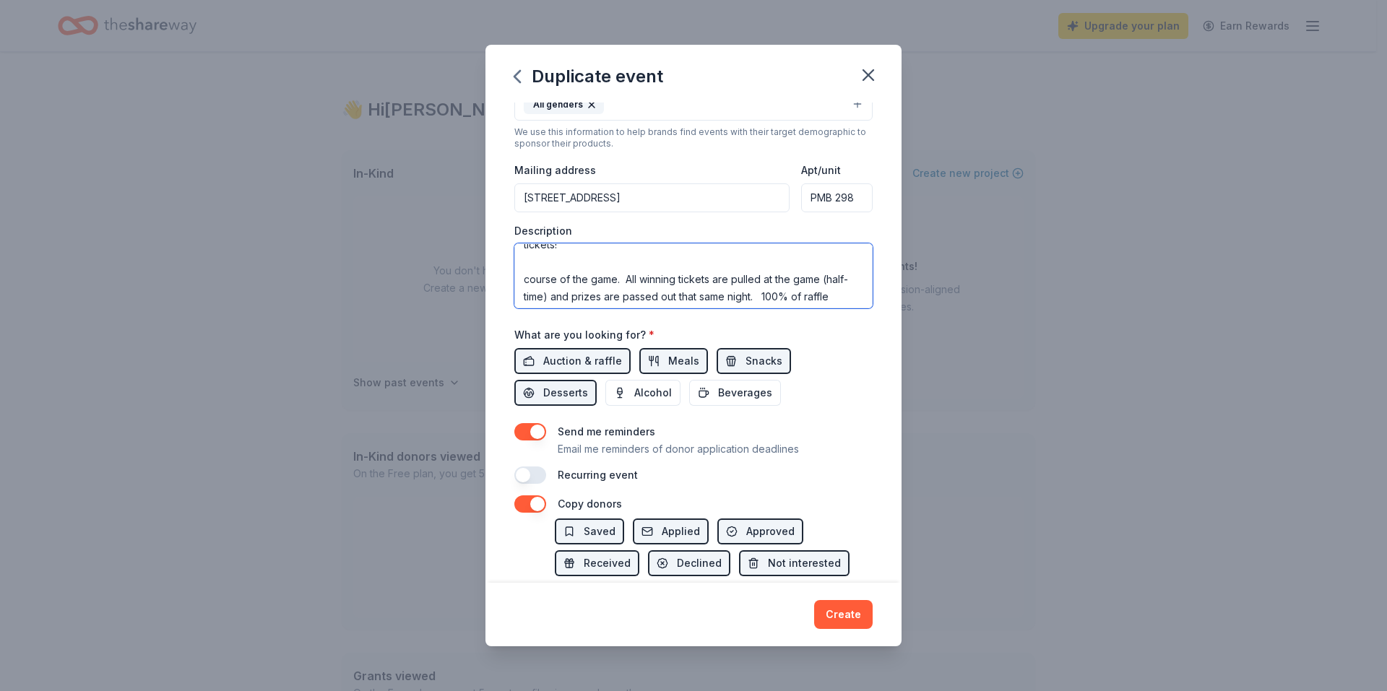
scroll to position [141, 0]
click at [585, 274] on textarea "Hello! The [PERSON_NAME] High School Jazz Band (IMA) is putting on our annual f…" at bounding box center [693, 275] width 358 height 65
click at [583, 273] on textarea "Hello! The [PERSON_NAME] High School Jazz Band (IMA) is putting on our annual f…" at bounding box center [693, 275] width 358 height 65
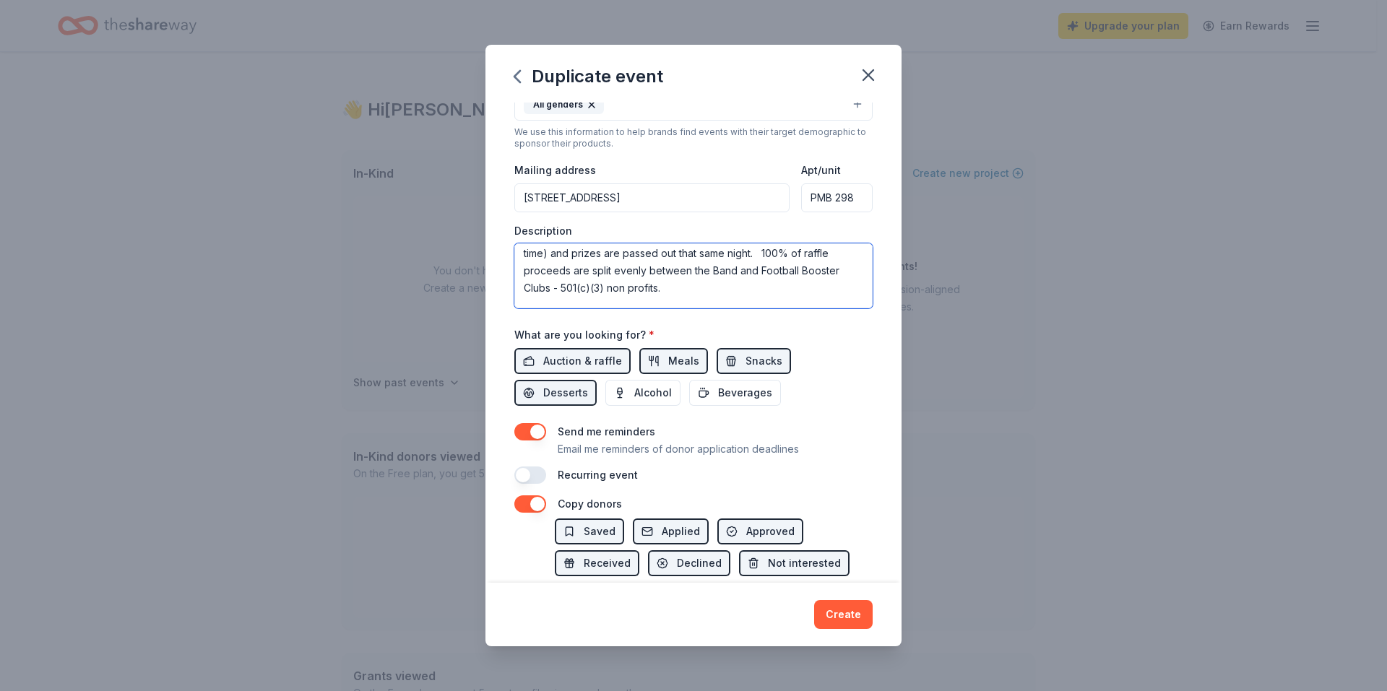
click at [525, 249] on textarea "Hello! The [PERSON_NAME] High School Jazz Band (IMA) is putting on our annual f…" at bounding box center [693, 275] width 358 height 65
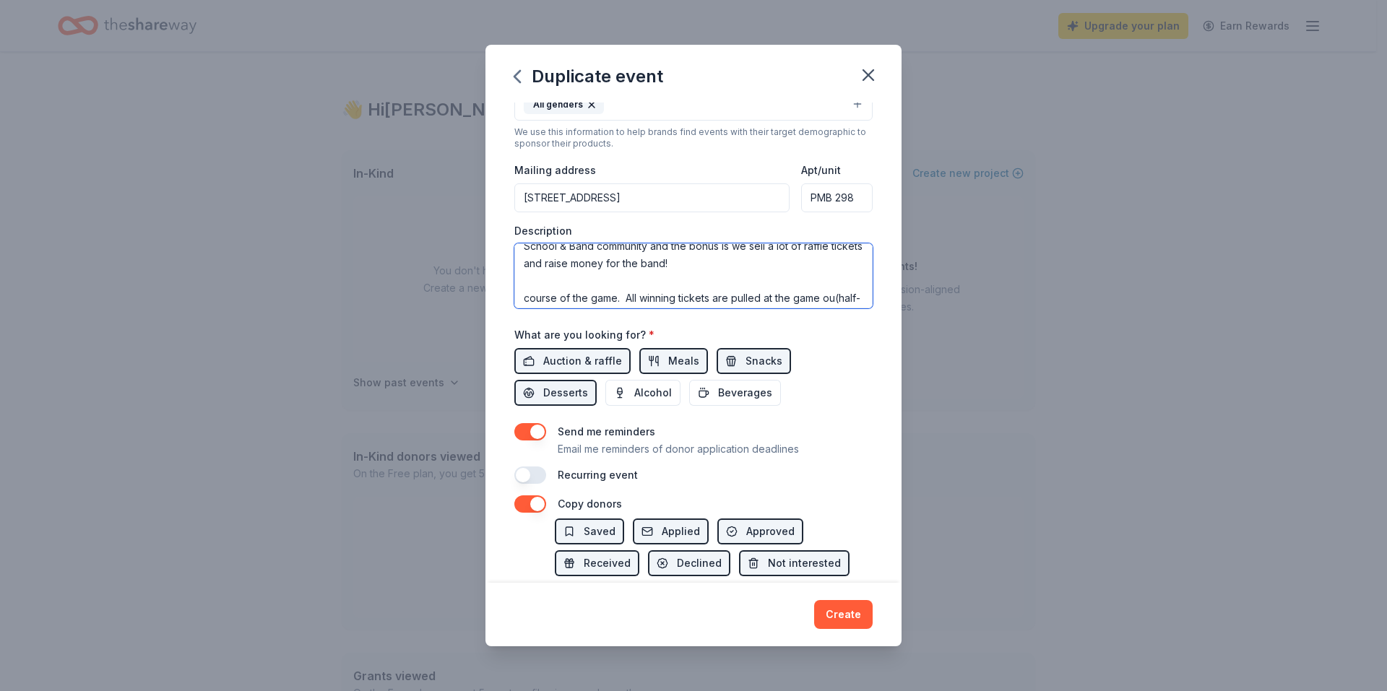
scroll to position [141, 0]
click at [814, 285] on textarea "Hello! The [PERSON_NAME] High School Jazz Band (IMA) is putting on our annual f…" at bounding box center [693, 275] width 358 height 65
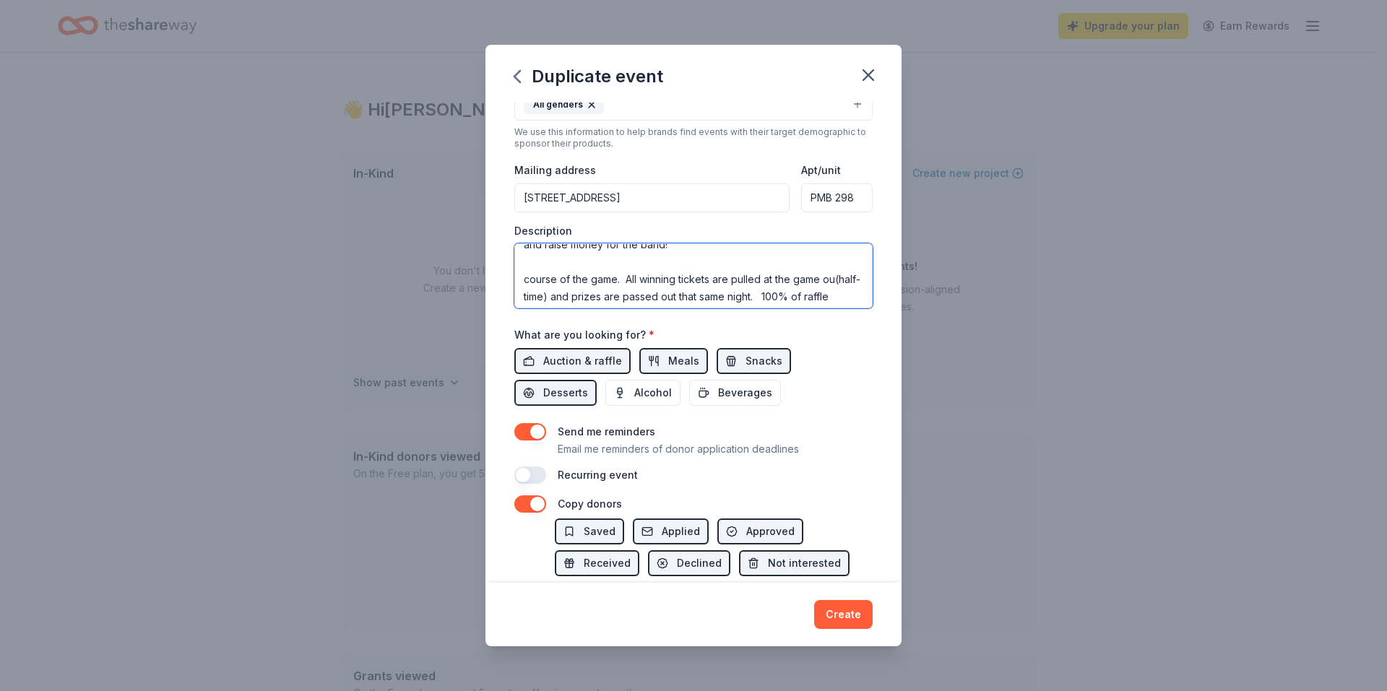
drag, startPoint x: 627, startPoint y: 274, endPoint x: 513, endPoint y: 278, distance: 114.2
click at [513, 278] on div "Event name * JBHS [PERSON_NAME] & Salsa Night Raffle Baskets 42 /100 Event webs…" at bounding box center [693, 343] width 416 height 480
click at [664, 274] on textarea "Hello! The [PERSON_NAME] High School Jazz Band (IMA) is putting on our annual f…" at bounding box center [693, 275] width 358 height 65
click at [553, 298] on textarea "Hello! The [PERSON_NAME] High School Jazz Band (IMA) is putting on our annual f…" at bounding box center [693, 275] width 358 height 65
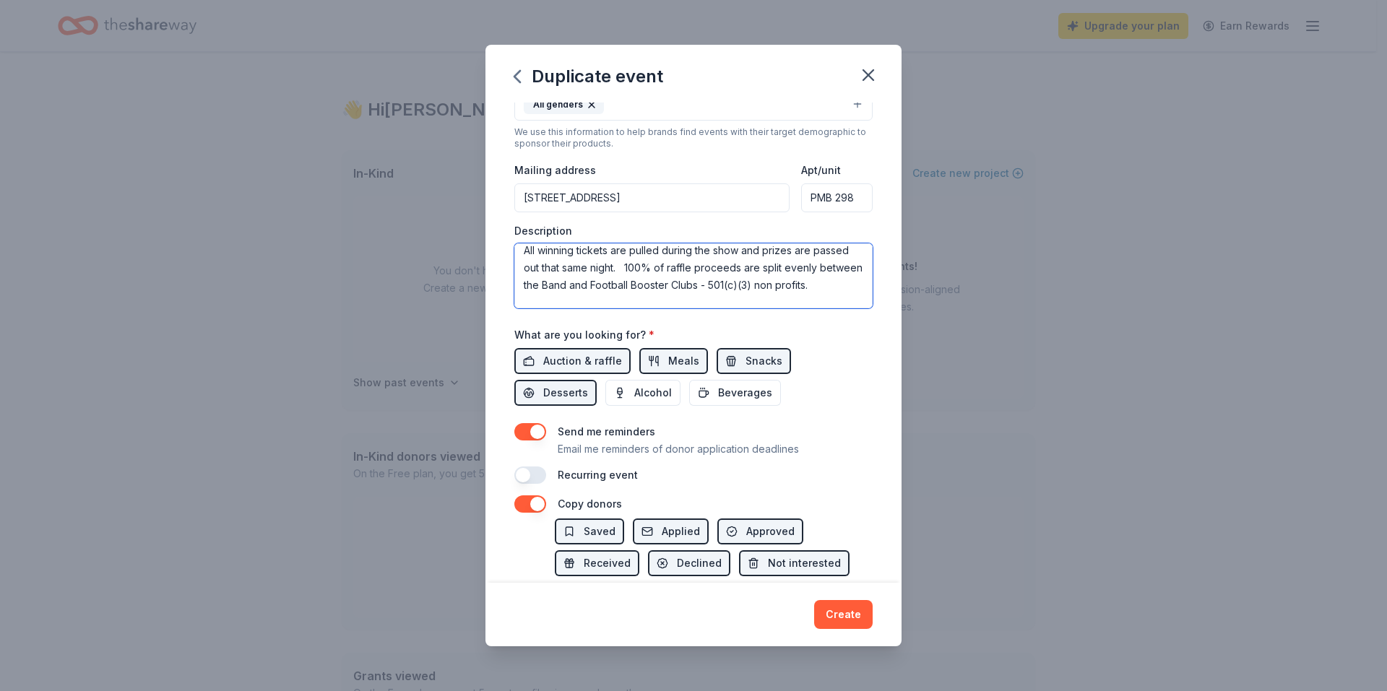
click at [779, 270] on textarea "Hello! The [PERSON_NAME] High School Jazz Band (IMA) is putting on our annual f…" at bounding box center [693, 275] width 358 height 65
click at [683, 288] on textarea "Hello! The [PERSON_NAME] High School Jazz Band (IMA) is putting on our annual f…" at bounding box center [693, 275] width 358 height 65
click at [602, 284] on textarea "Hello! The [PERSON_NAME] High School Jazz Band (IMA) is putting on our annual f…" at bounding box center [693, 275] width 358 height 65
click at [601, 282] on textarea "Hello! The [PERSON_NAME] High School Jazz Band (IMA) is putting on our annual f…" at bounding box center [693, 275] width 358 height 65
click at [798, 287] on textarea "Hello! The [PERSON_NAME] High School Jazz Band (IMA) is putting on our annual f…" at bounding box center [693, 275] width 358 height 65
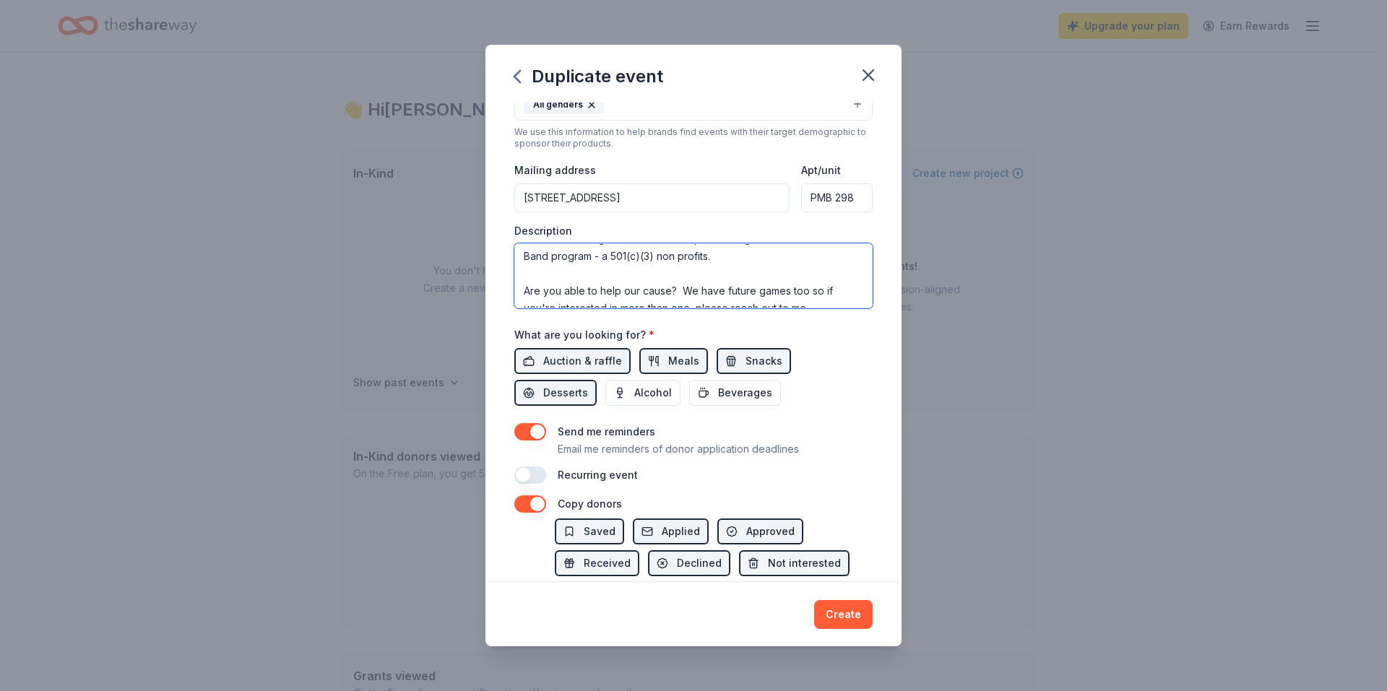
scroll to position [256, 0]
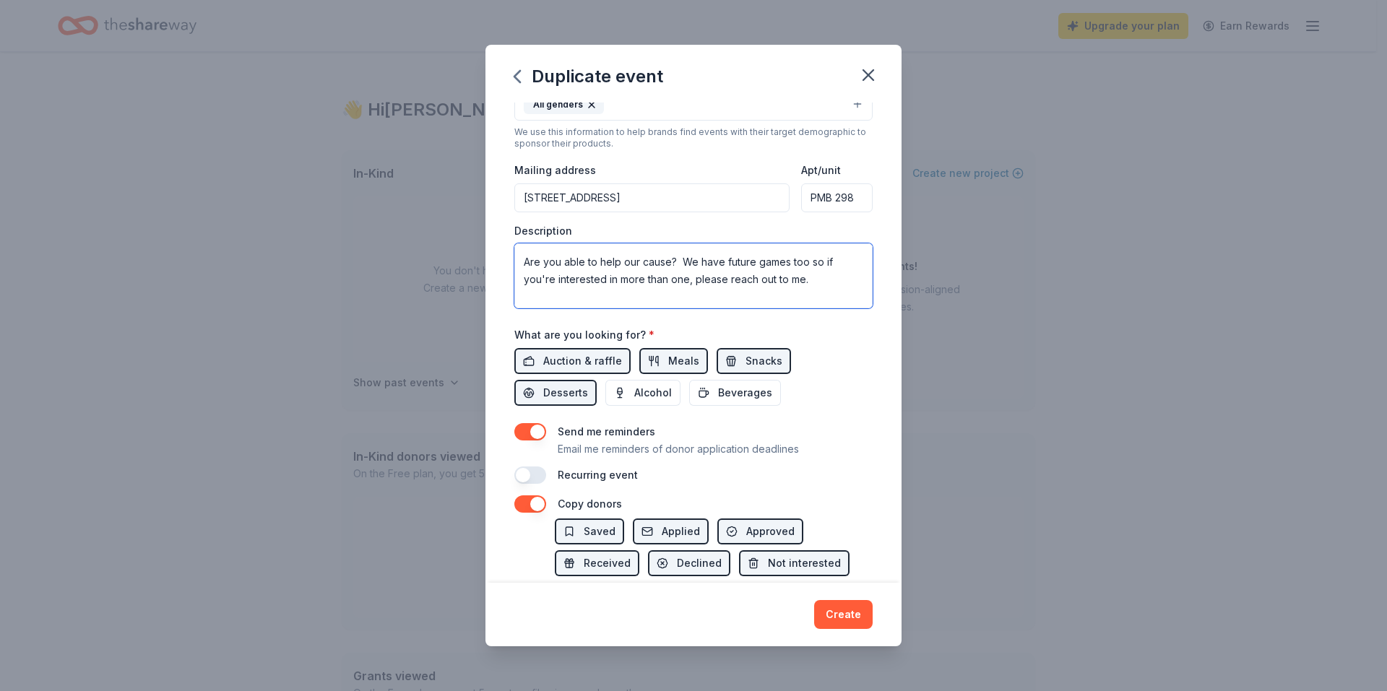
drag, startPoint x: 679, startPoint y: 256, endPoint x: 810, endPoint y: 284, distance: 134.3
click at [810, 284] on textarea "Hello! The [PERSON_NAME] High School Jazz Band (IMA) is putting on our annual f…" at bounding box center [693, 275] width 358 height 65
drag, startPoint x: 643, startPoint y: 262, endPoint x: 667, endPoint y: 269, distance: 24.7
click at [667, 269] on textarea "Hello! The [PERSON_NAME] High School Jazz Band (IMA) is putting on our annual f…" at bounding box center [693, 275] width 358 height 65
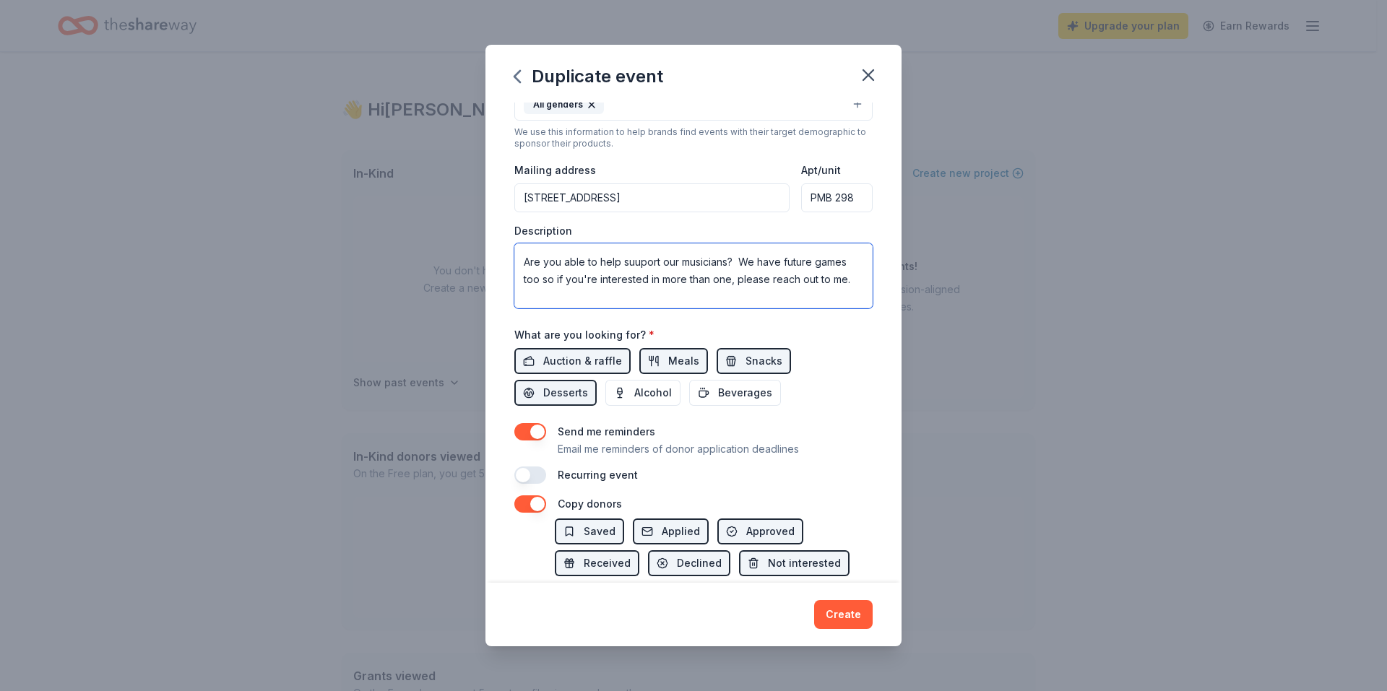
click at [667, 269] on textarea "Hello! The [PERSON_NAME] High School Jazz Band (IMA) is putting on our annual f…" at bounding box center [693, 275] width 358 height 65
click at [630, 264] on textarea "Hello! The [PERSON_NAME] High School Jazz Band (IMA) is putting on our annual f…" at bounding box center [693, 275] width 358 height 65
click at [639, 268] on textarea "Hello! The [PERSON_NAME] High School Jazz Band (IMA) is putting on our annual f…" at bounding box center [693, 275] width 358 height 65
click at [740, 261] on textarea "Hello! The [PERSON_NAME] High School Jazz Band (IMA) is putting on our annual f…" at bounding box center [693, 275] width 358 height 65
click at [784, 261] on textarea "Hello! The [PERSON_NAME] High School Jazz Band (IMA) is putting on our annual f…" at bounding box center [693, 275] width 358 height 65
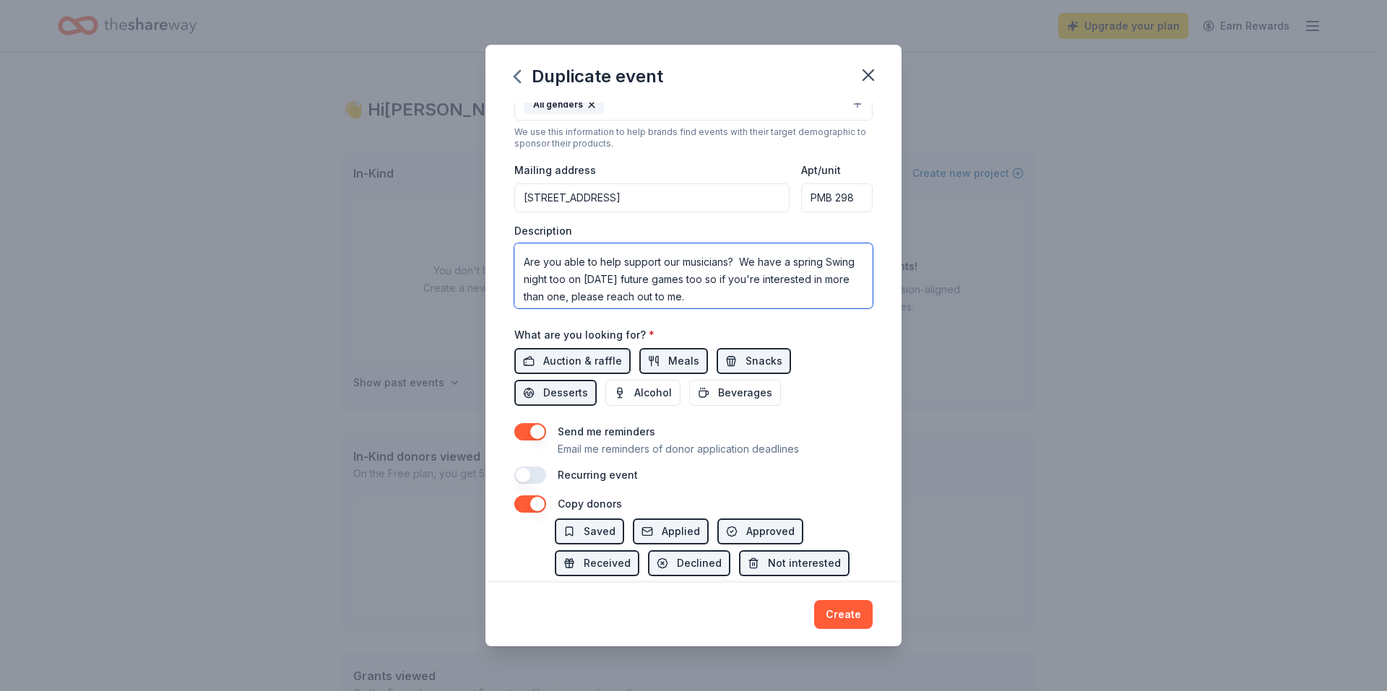
click at [741, 274] on textarea "Hello! The [PERSON_NAME] High School Jazz Band (IMA) is putting on our annual f…" at bounding box center [693, 275] width 358 height 65
click at [771, 285] on textarea "Hello! The [PERSON_NAME] High School Jazz Band (IMA) is putting on our annual f…" at bounding box center [693, 275] width 358 height 65
click at [654, 298] on textarea "Hello! The [PERSON_NAME] High School Jazz Band (IMA) is putting on our annual f…" at bounding box center [693, 275] width 358 height 65
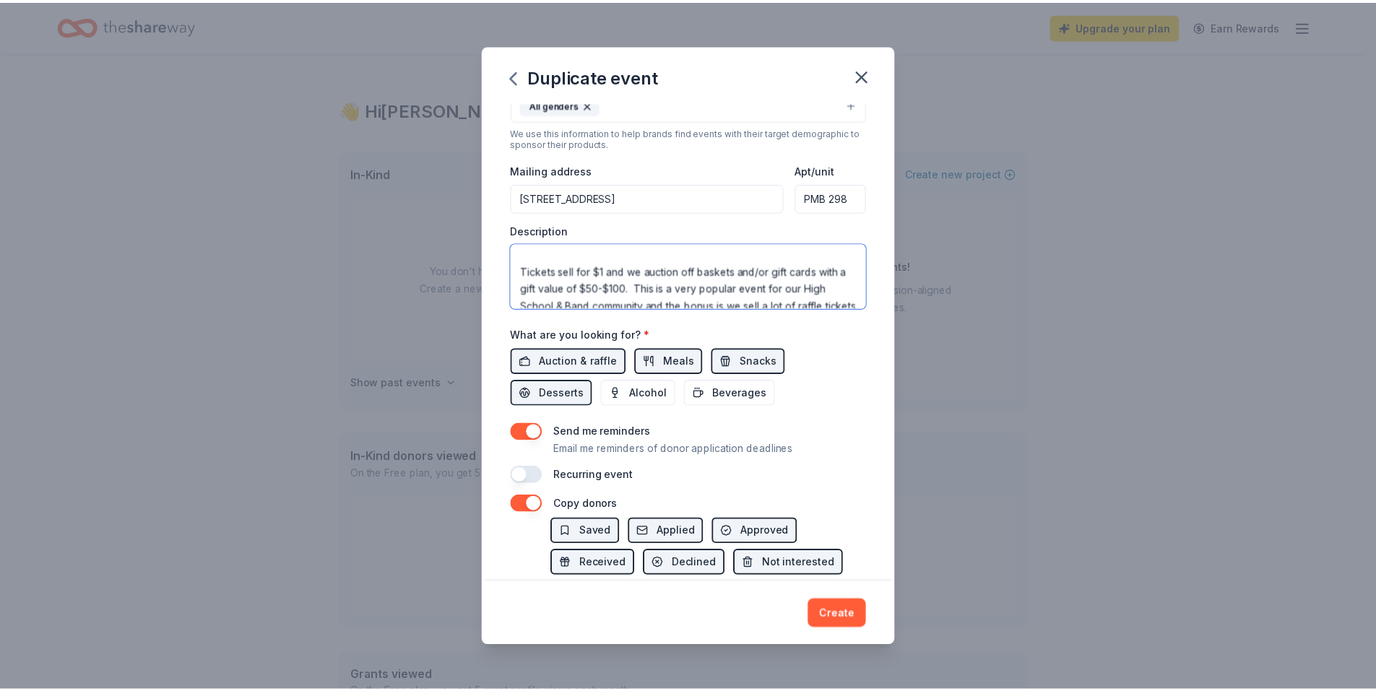
scroll to position [0, 0]
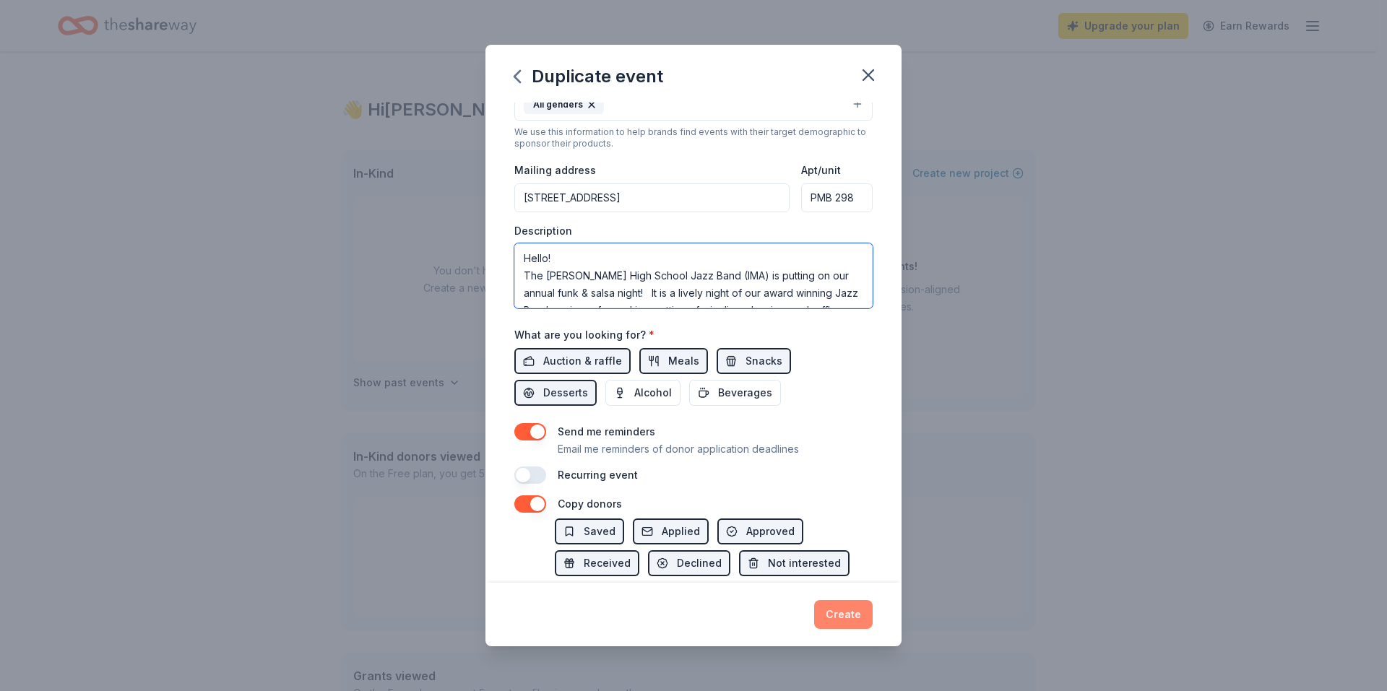
type textarea "Hello! The [PERSON_NAME] High School Jazz Band (IMA) is putting on our annual f…"
click at [848, 613] on button "Create" at bounding box center [843, 614] width 59 height 29
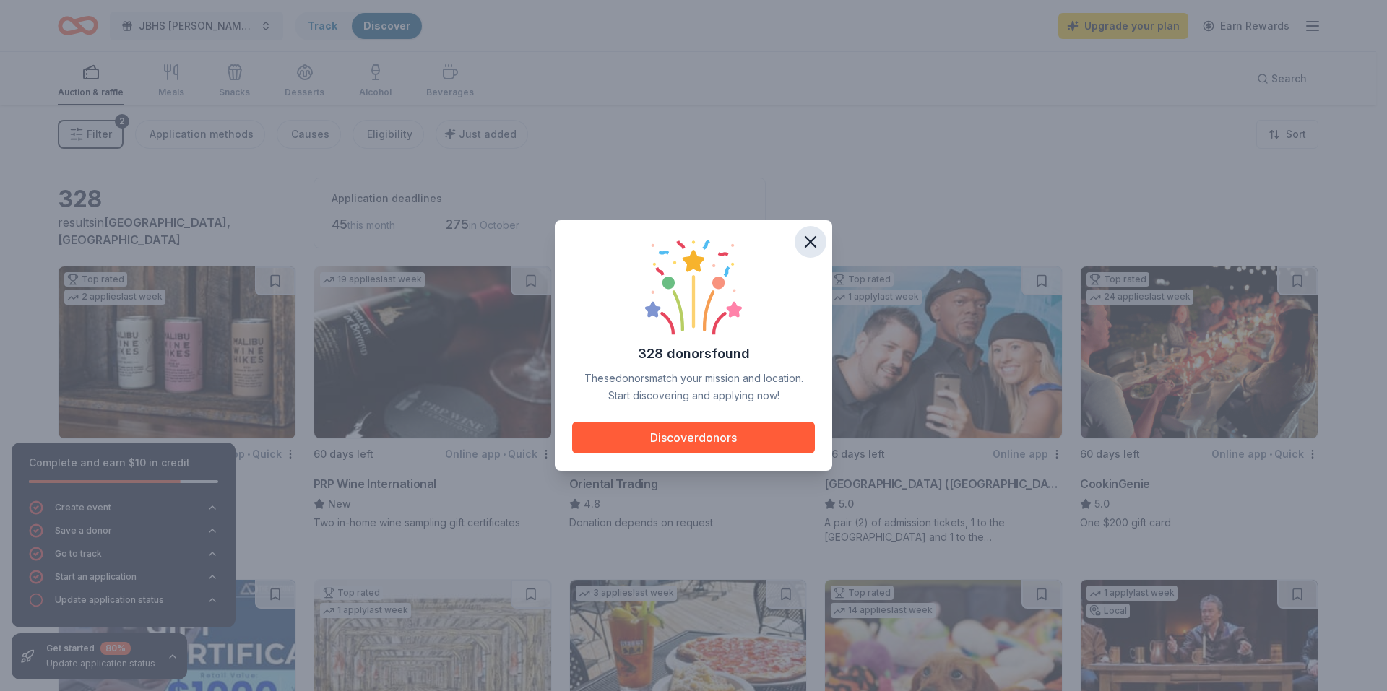
click at [805, 238] on icon "button" at bounding box center [810, 242] width 10 height 10
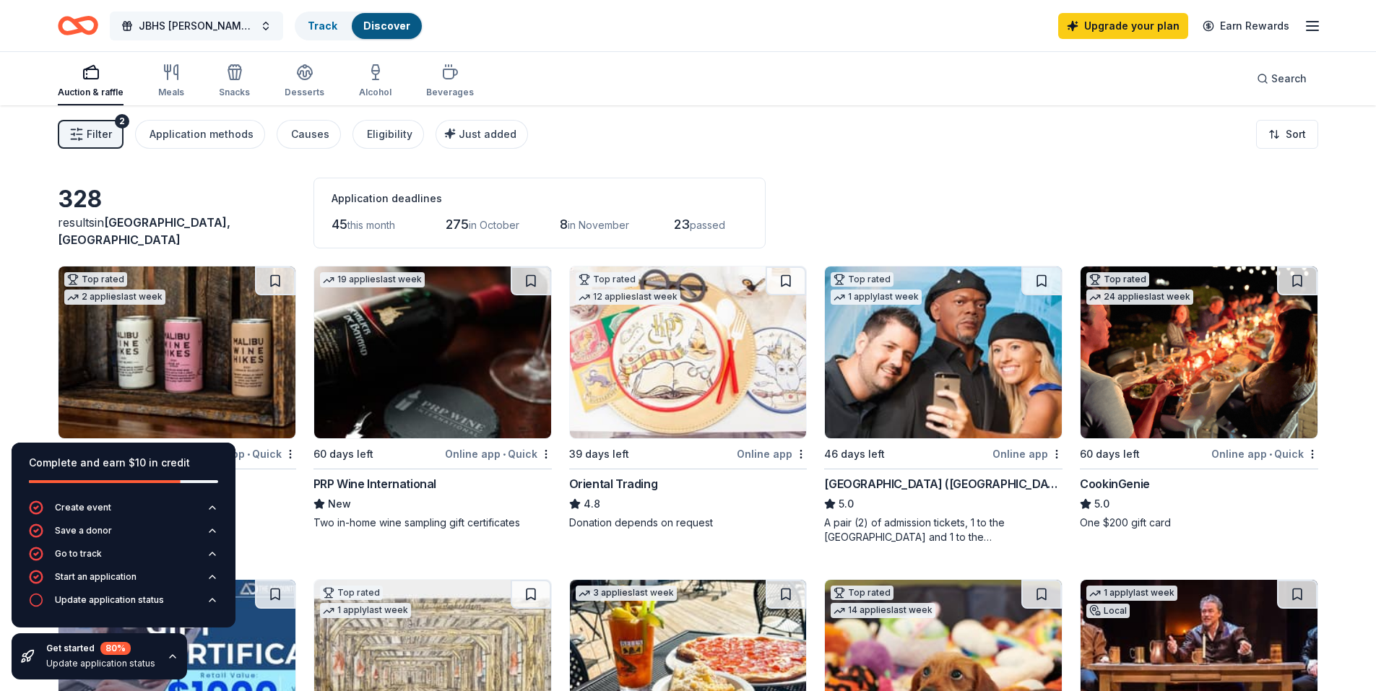
click at [233, 14] on button "JBHS [PERSON_NAME] & Salsa Night Raffle Baskets" at bounding box center [196, 26] width 173 height 29
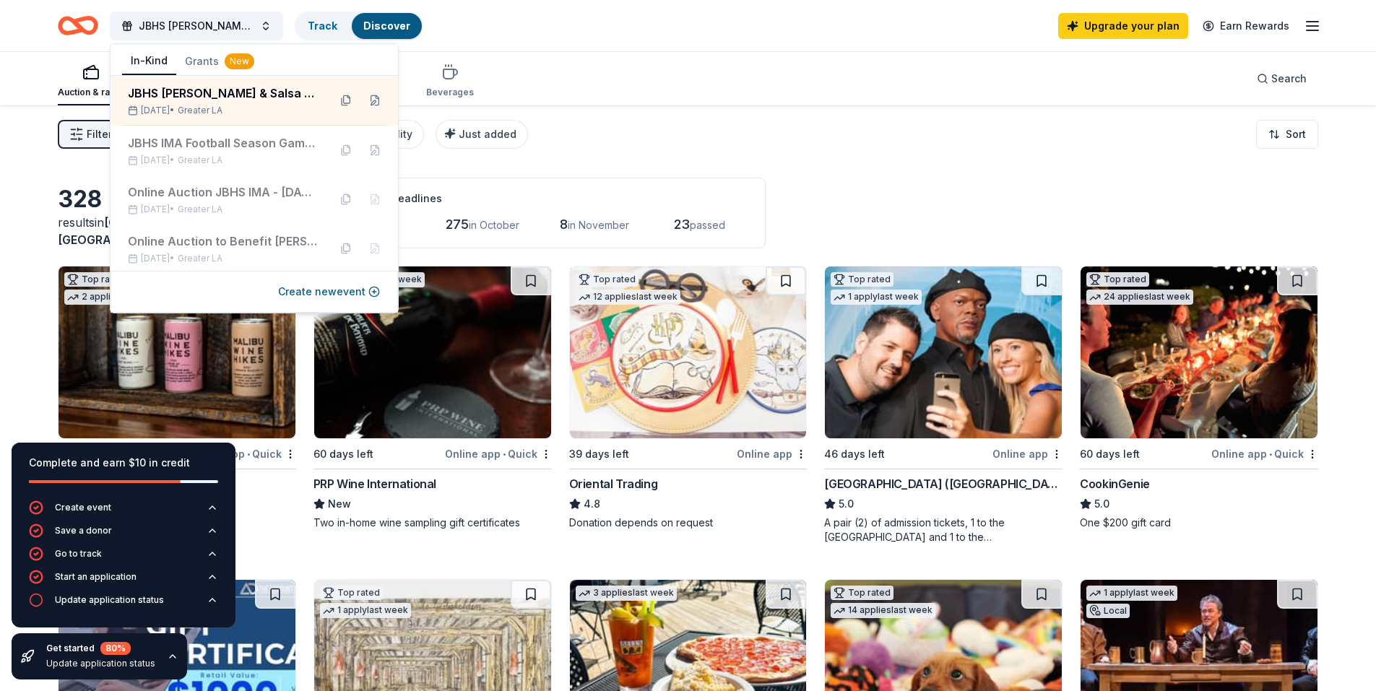
click at [860, 126] on div "Filter 2 Application methods Causes Eligibility Just added Sort" at bounding box center [688, 134] width 1376 height 58
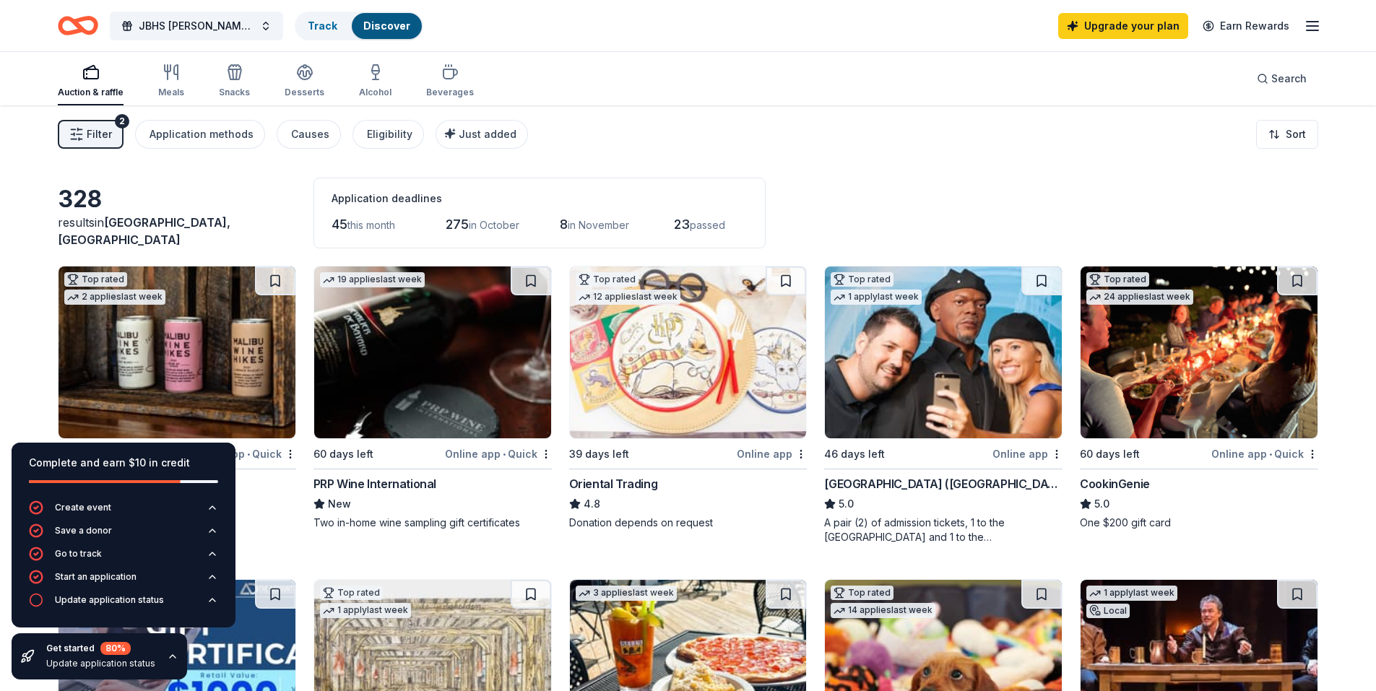
click at [745, 111] on div "Filter 2 Application methods Causes Eligibility Just added Sort" at bounding box center [688, 134] width 1376 height 58
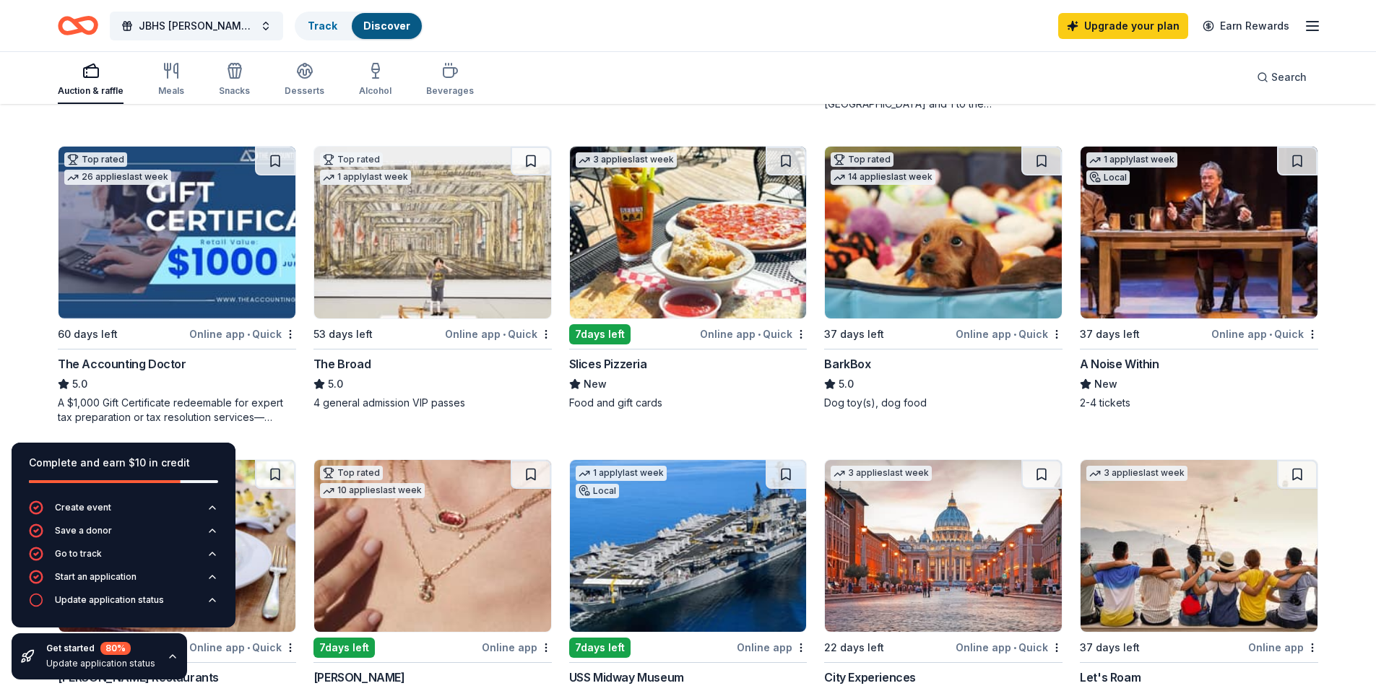
scroll to position [506, 0]
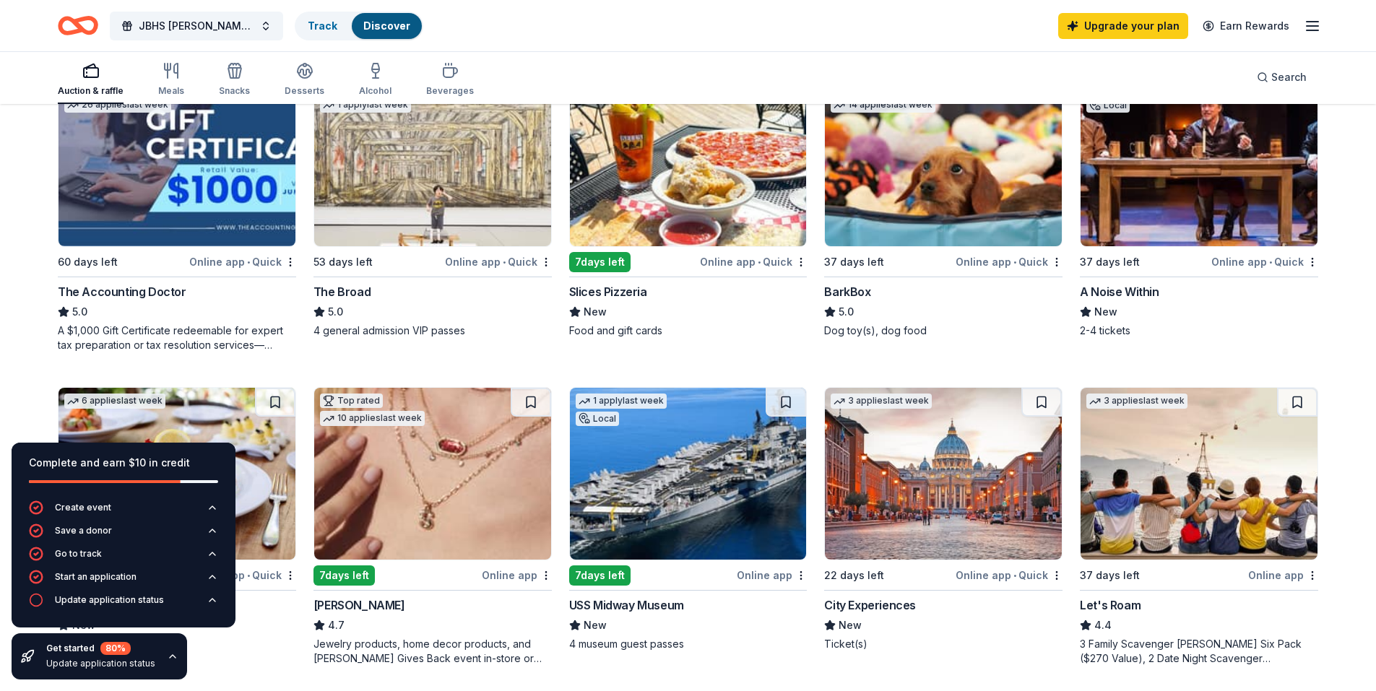
click at [985, 207] on img at bounding box center [943, 160] width 237 height 172
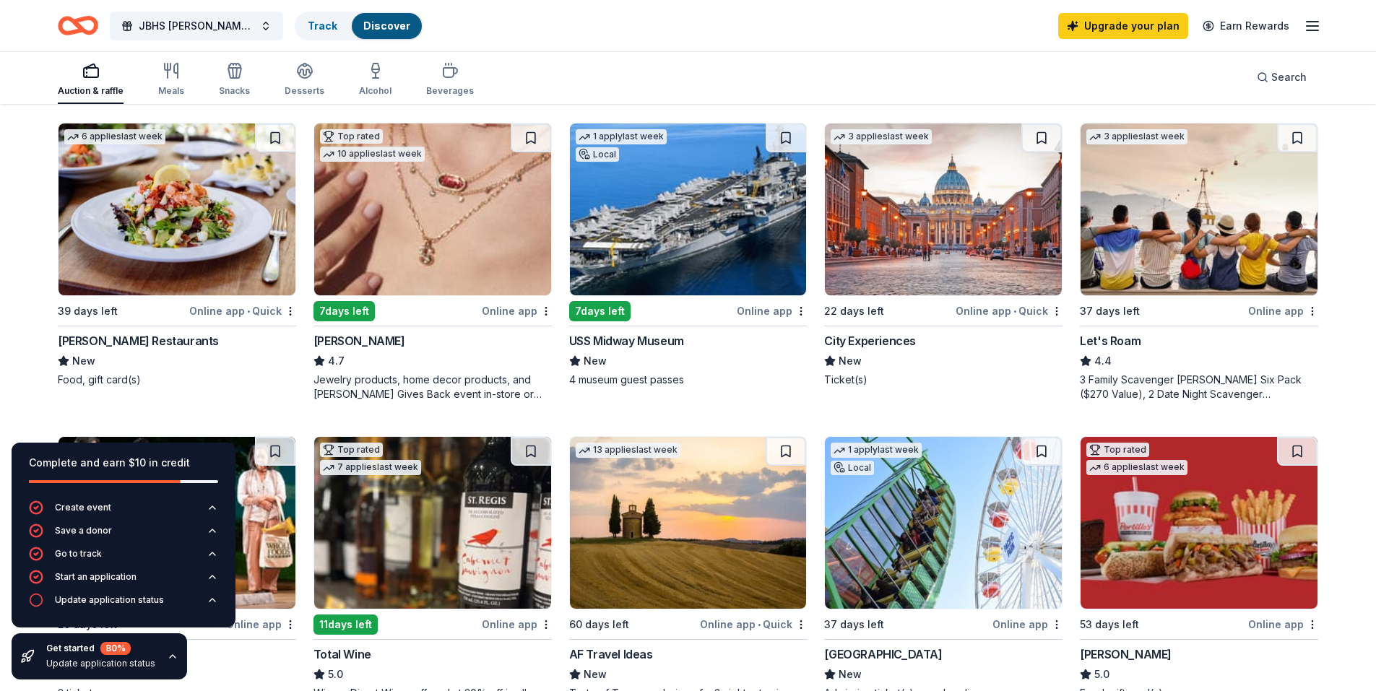
scroll to position [795, 0]
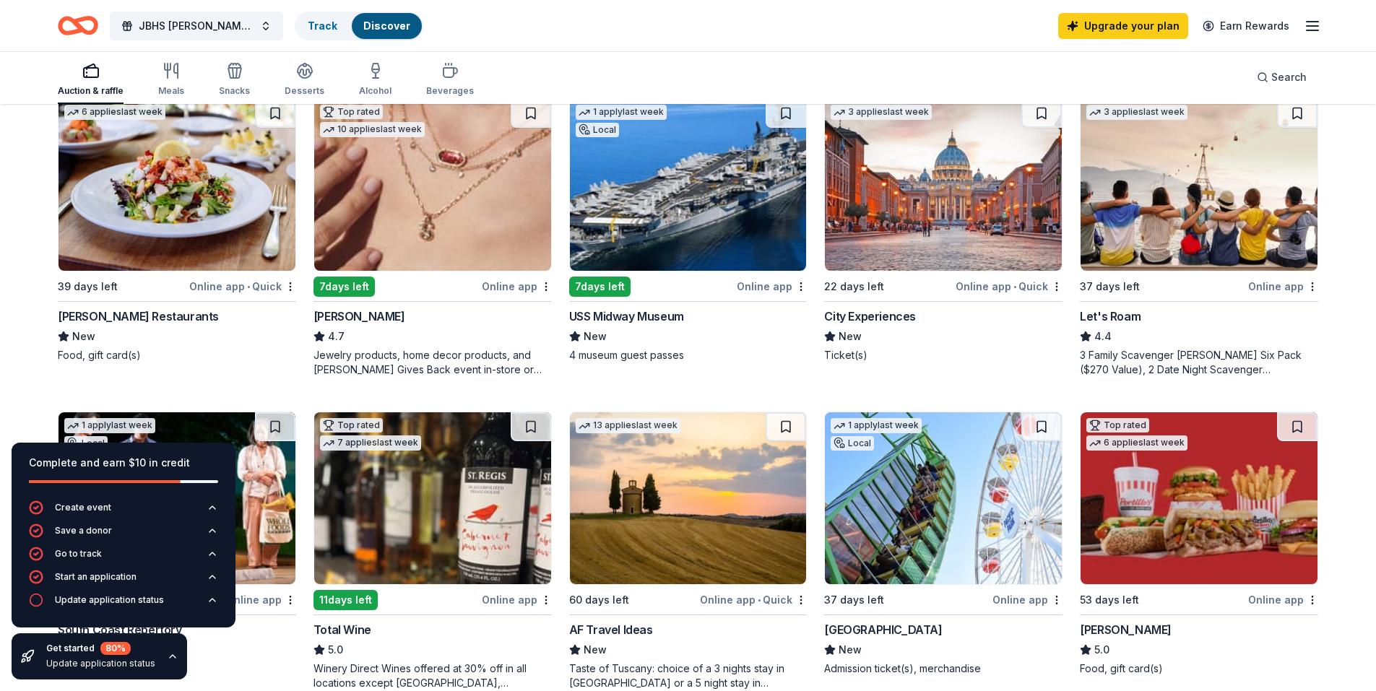
click at [952, 204] on img at bounding box center [943, 185] width 237 height 172
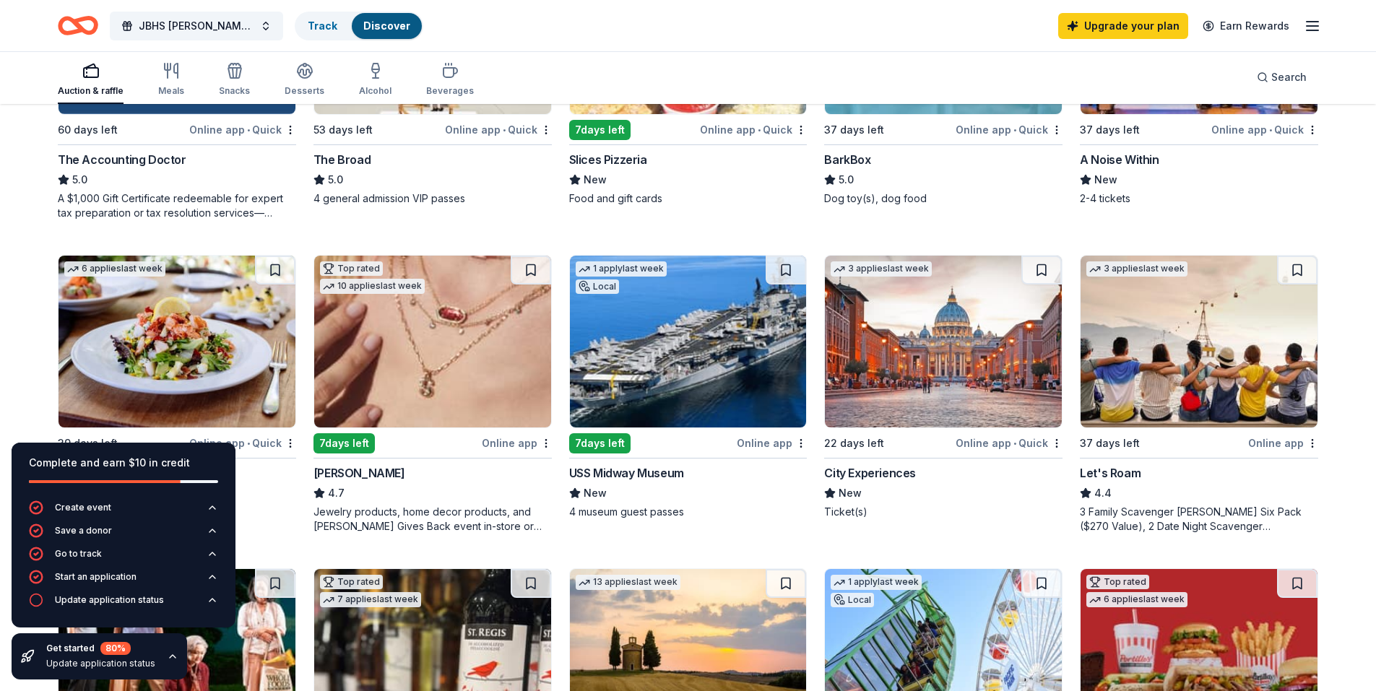
scroll to position [650, 0]
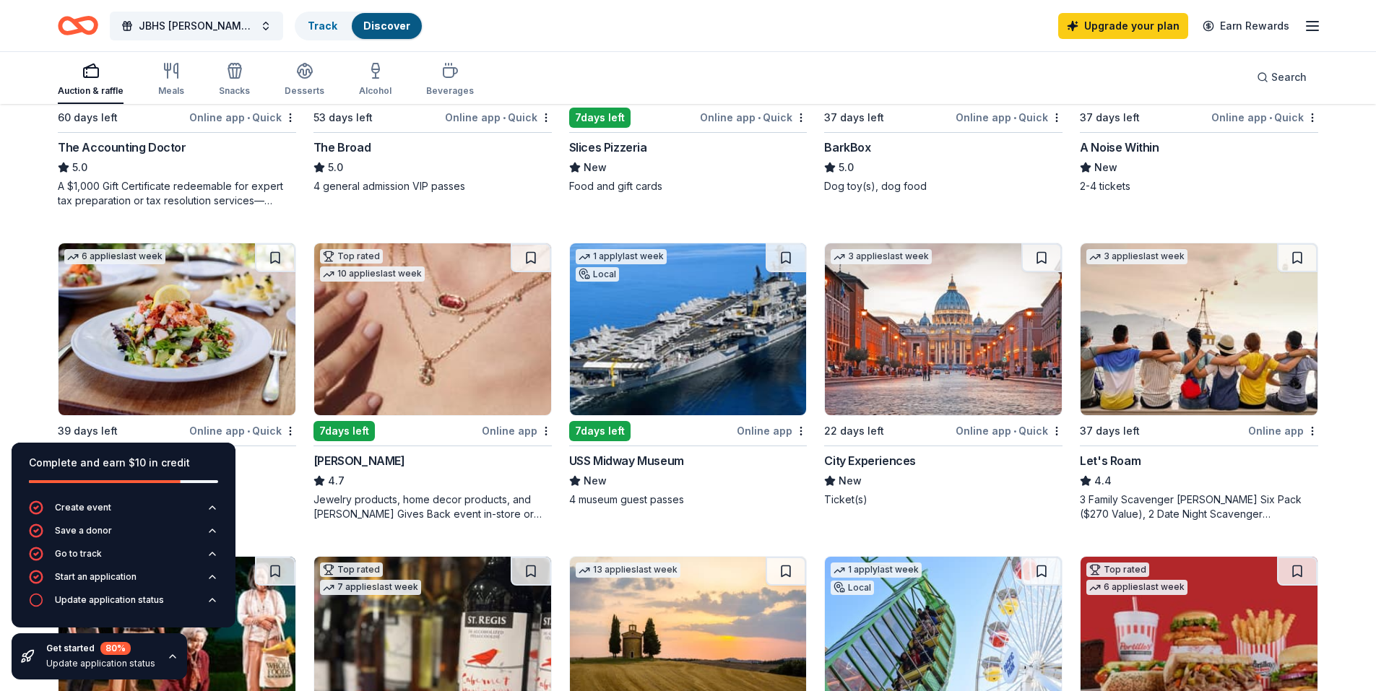
click at [1175, 357] on img at bounding box center [1199, 329] width 237 height 172
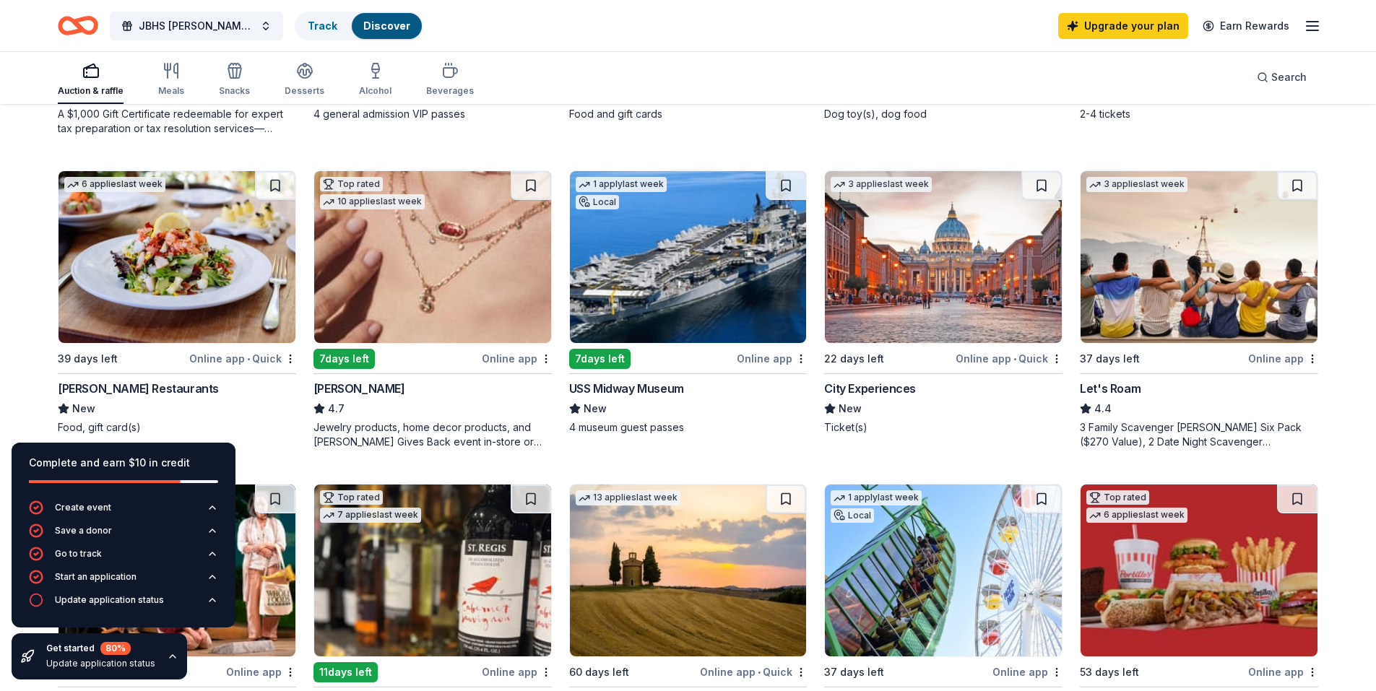
scroll to position [795, 0]
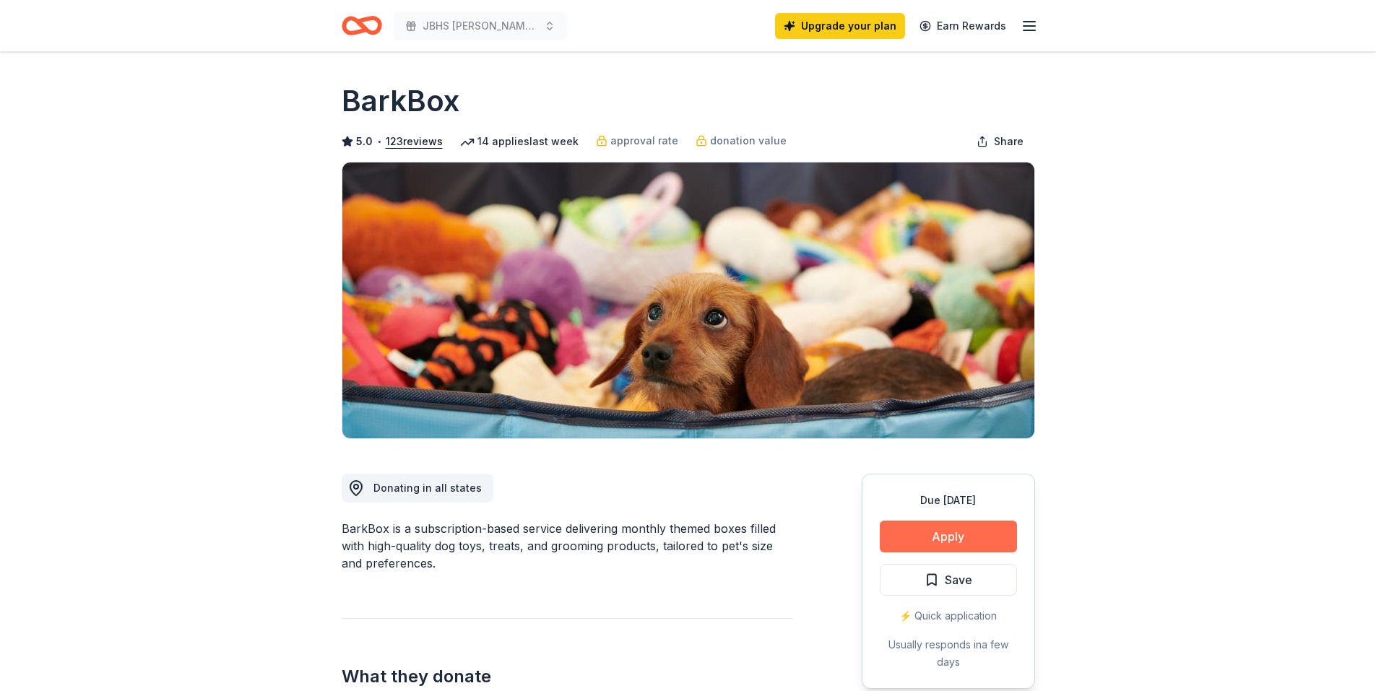
click at [938, 540] on button "Apply" at bounding box center [948, 537] width 137 height 32
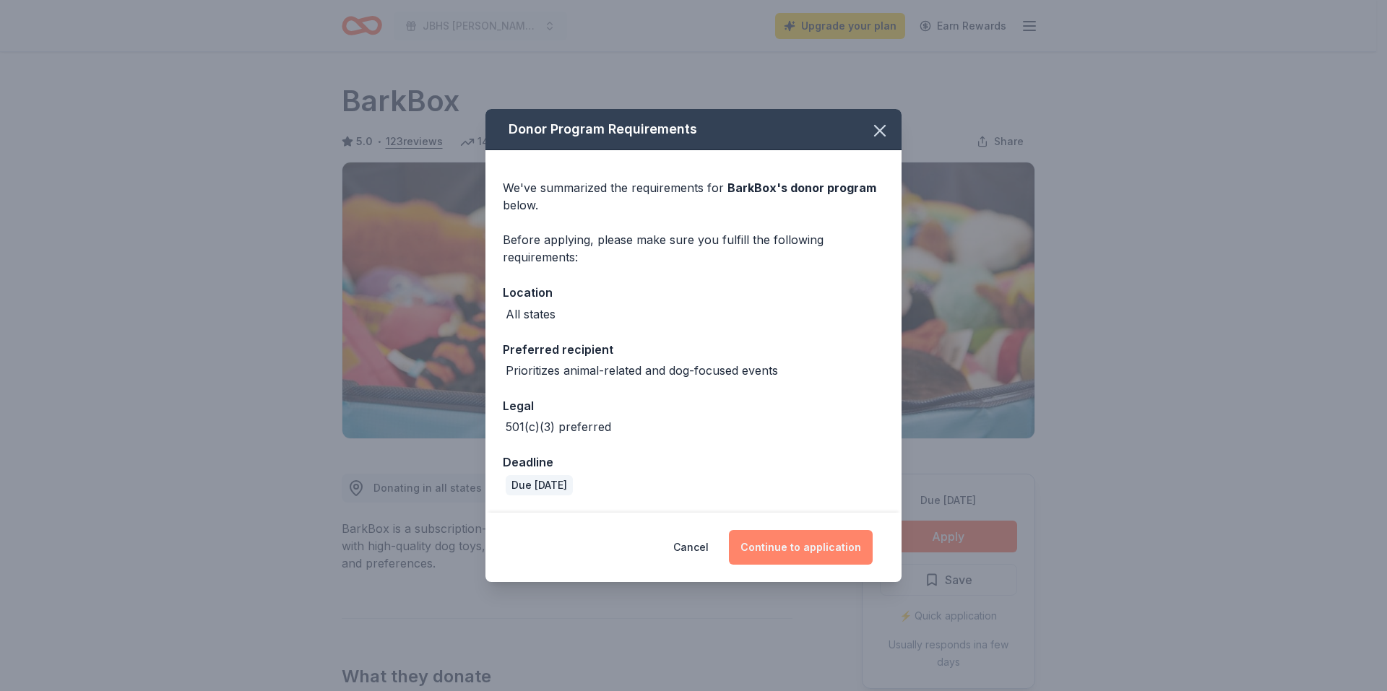
click at [834, 548] on button "Continue to application" at bounding box center [801, 547] width 144 height 35
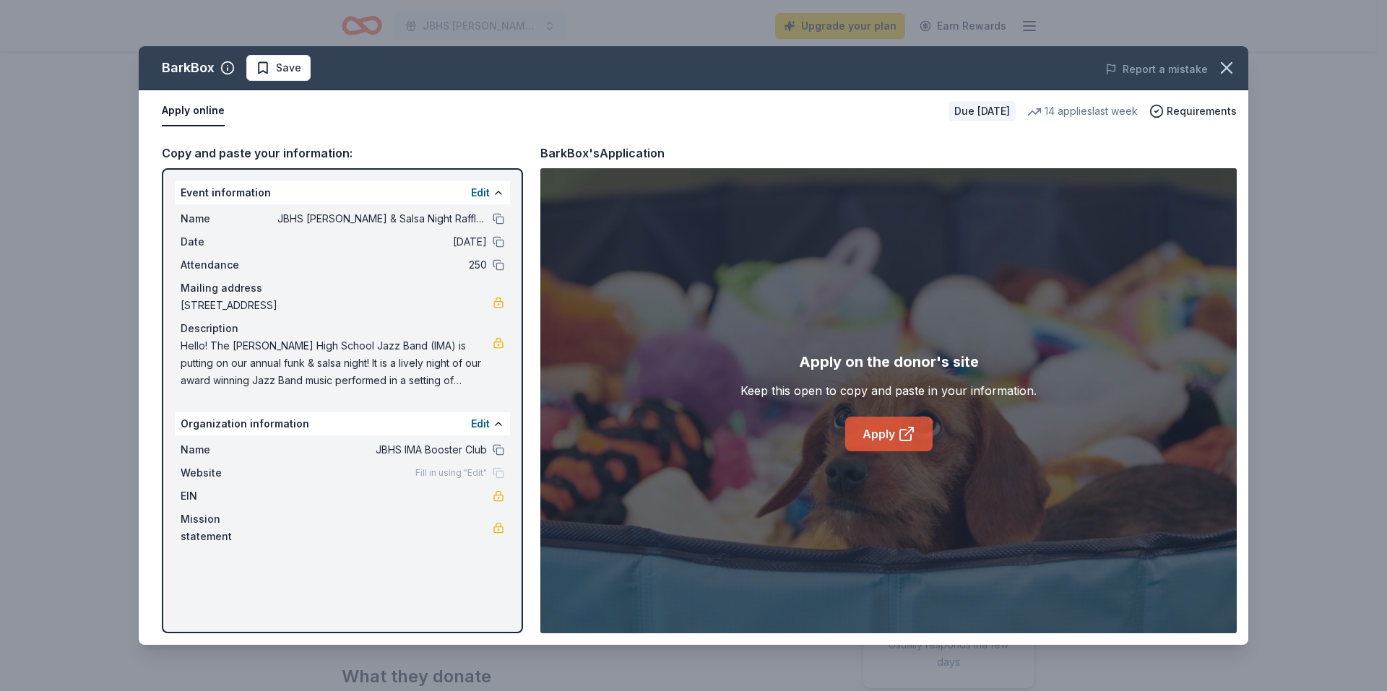
click at [871, 439] on link "Apply" at bounding box center [888, 434] width 87 height 35
click at [1232, 60] on icon "button" at bounding box center [1226, 68] width 20 height 20
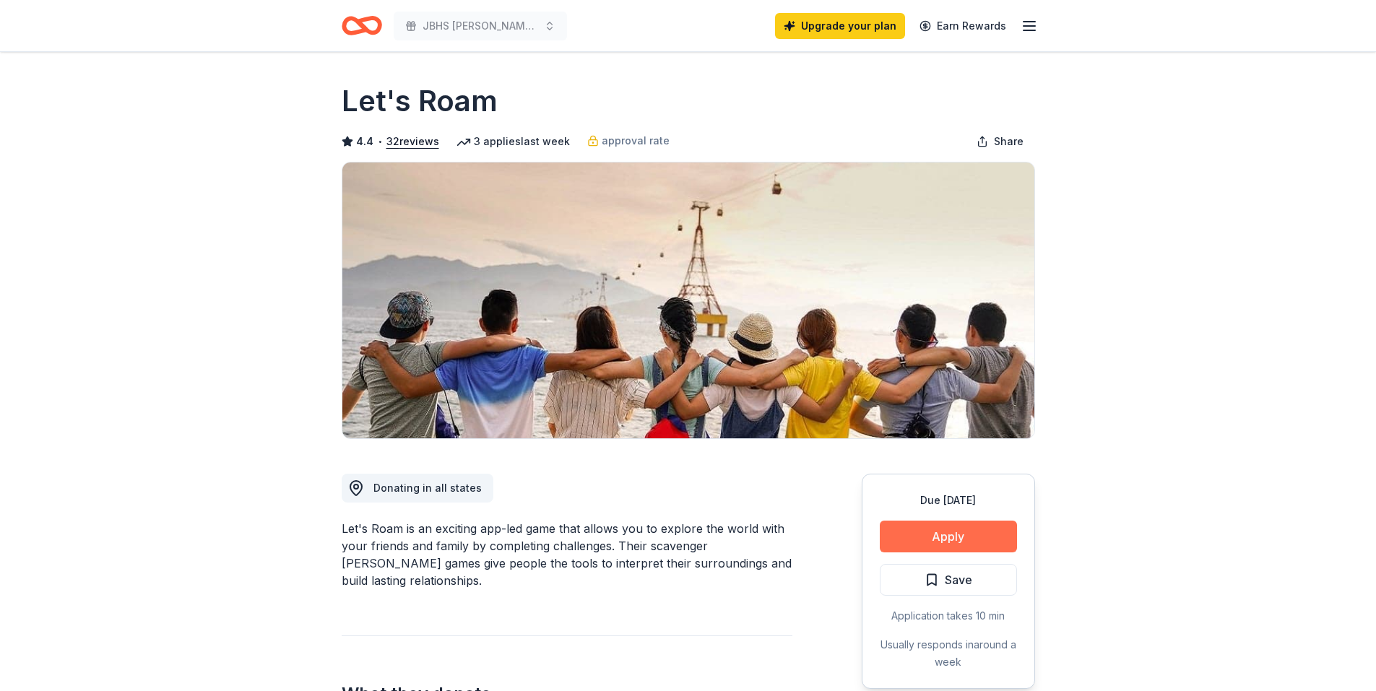
click at [942, 548] on button "Apply" at bounding box center [948, 537] width 137 height 32
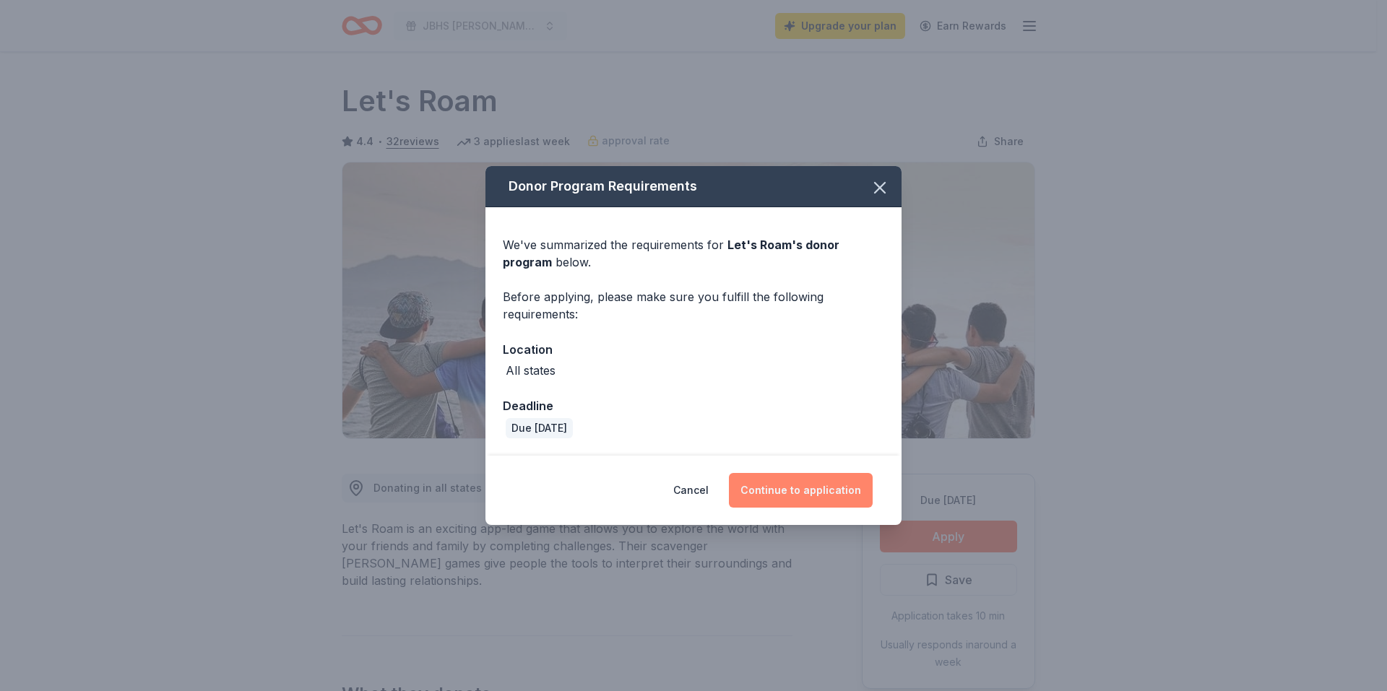
click at [829, 490] on button "Continue to application" at bounding box center [801, 490] width 144 height 35
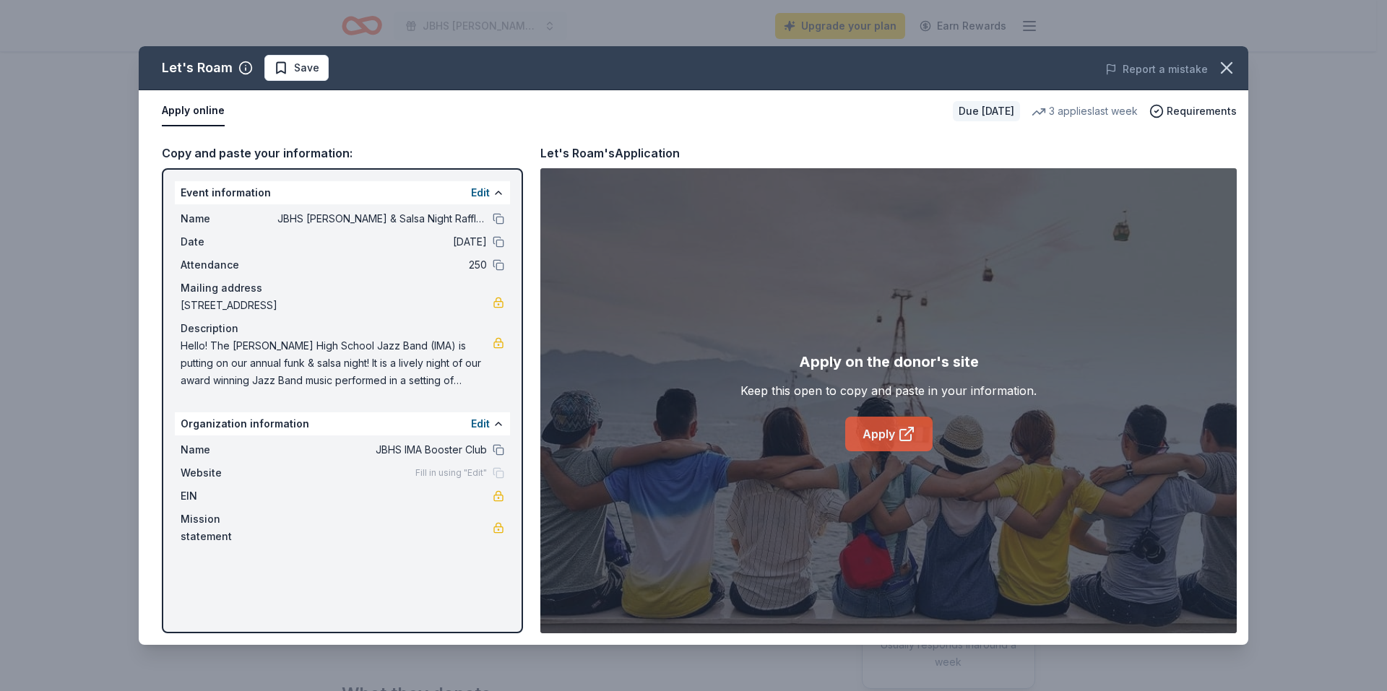
click at [904, 440] on icon at bounding box center [906, 433] width 17 height 17
click at [1223, 62] on icon "button" at bounding box center [1226, 68] width 20 height 20
